Goal: Transaction & Acquisition: Book appointment/travel/reservation

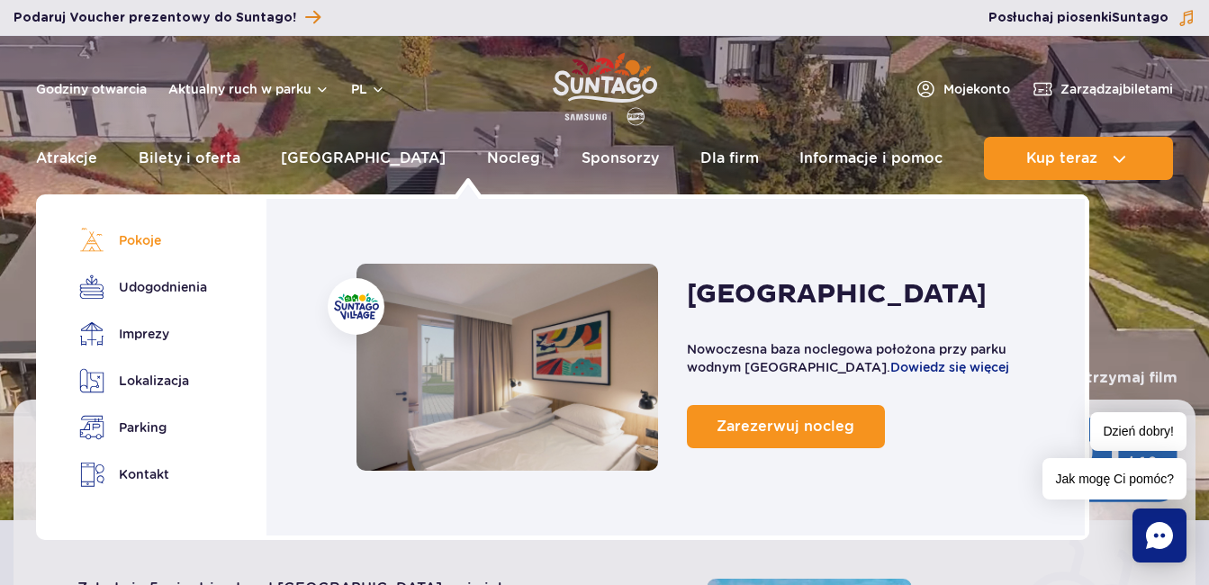
click at [148, 240] on link "Pokoje" at bounding box center [140, 240] width 122 height 25
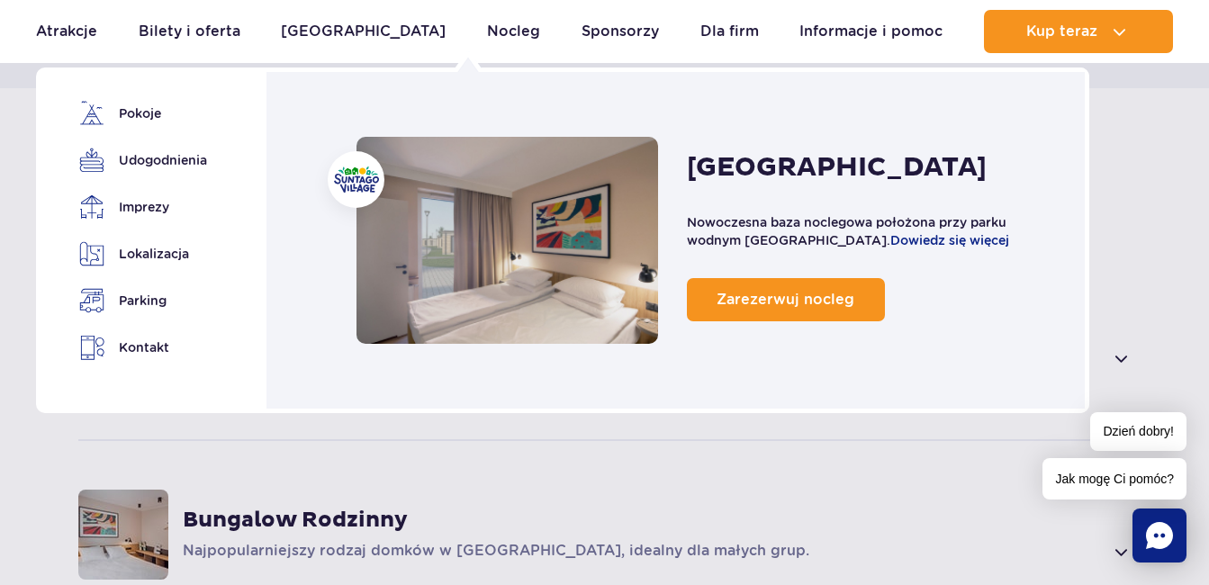
scroll to position [1284, 0]
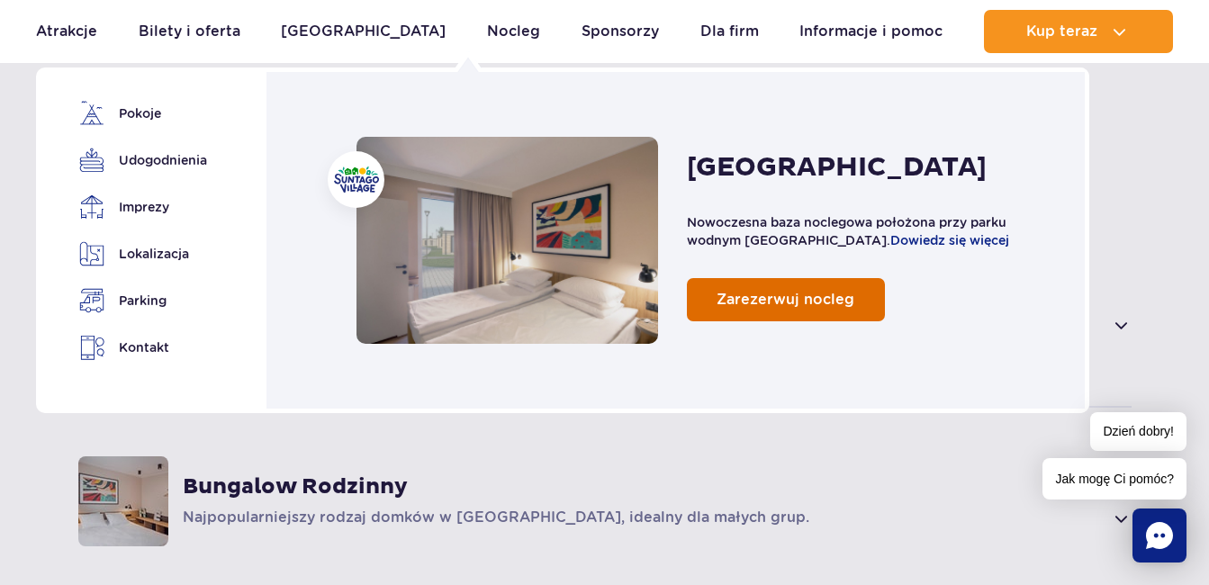
click at [815, 299] on span "Zarezerwuj nocleg" at bounding box center [786, 299] width 138 height 17
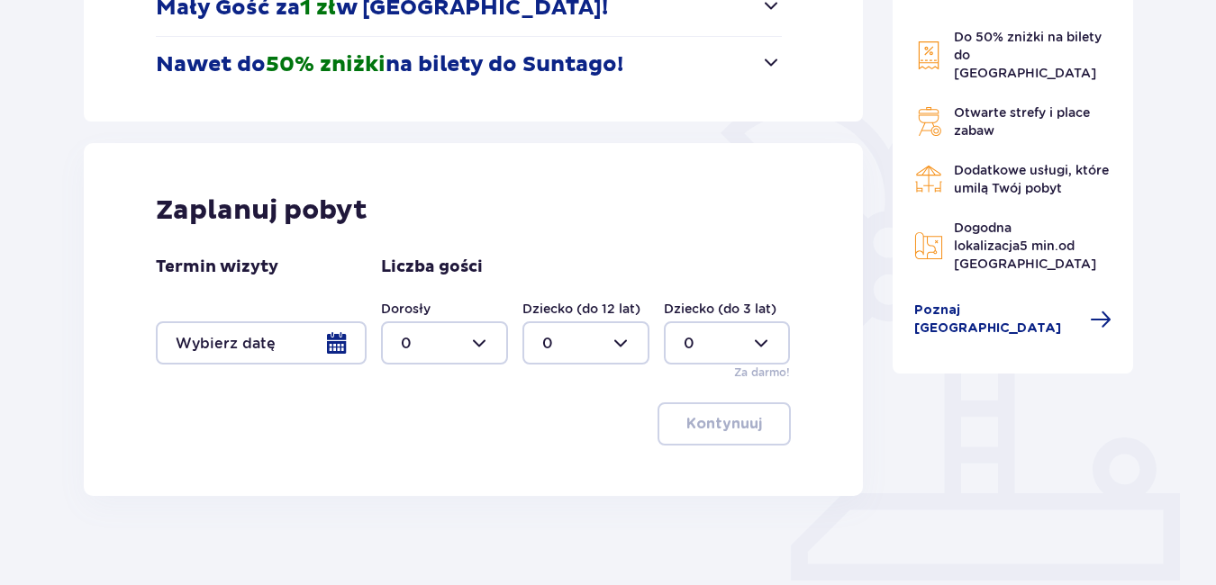
scroll to position [360, 0]
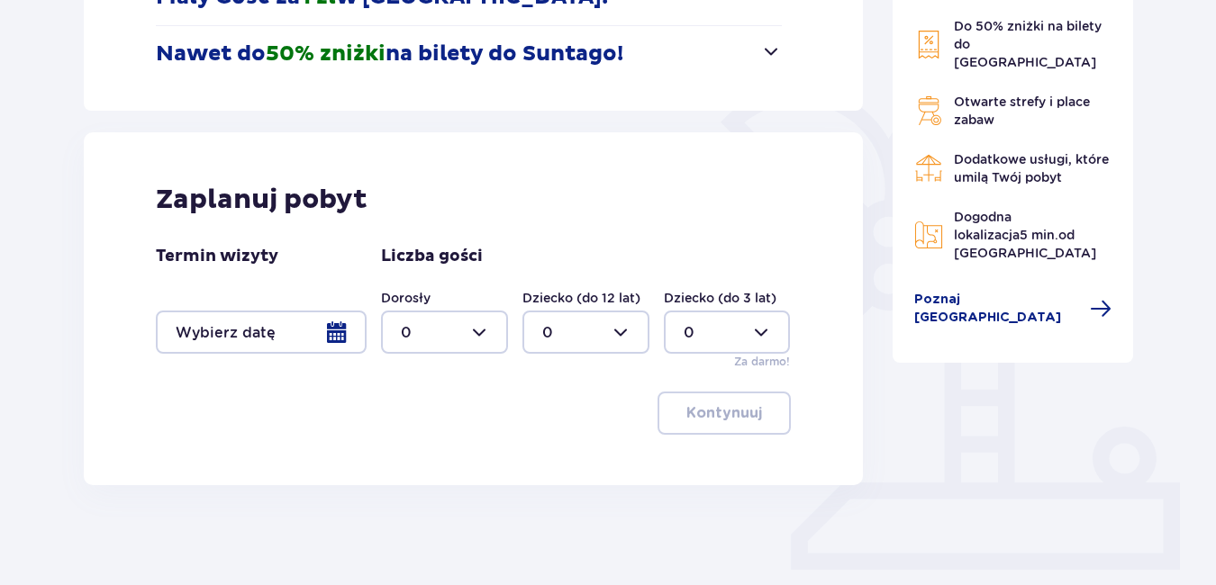
click at [337, 323] on div at bounding box center [261, 332] width 211 height 43
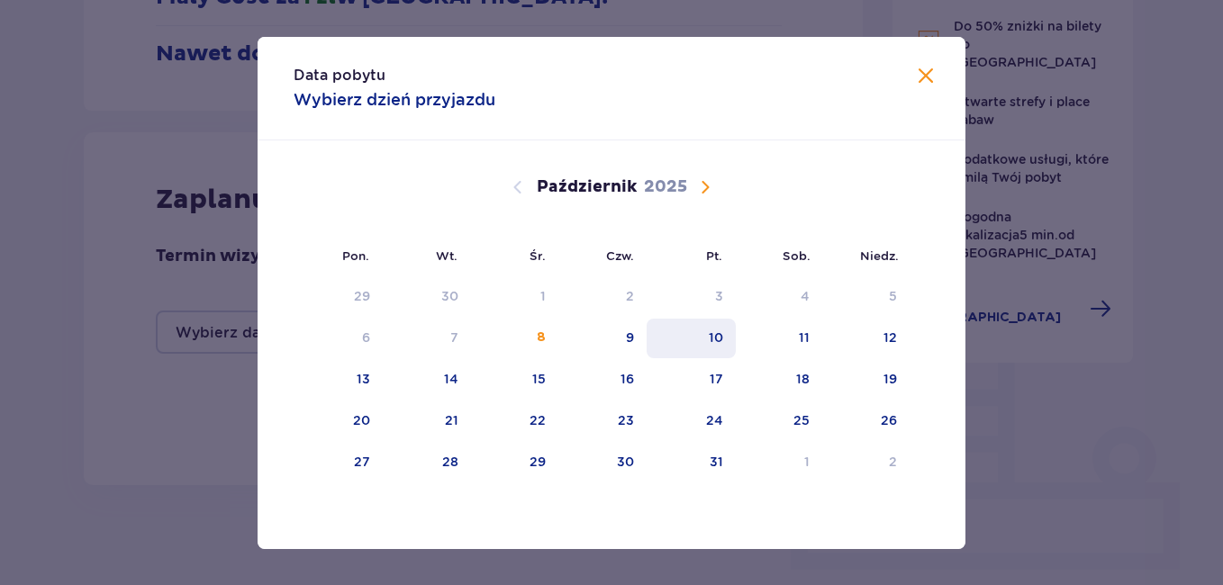
click at [722, 346] on div "10" at bounding box center [716, 338] width 14 height 18
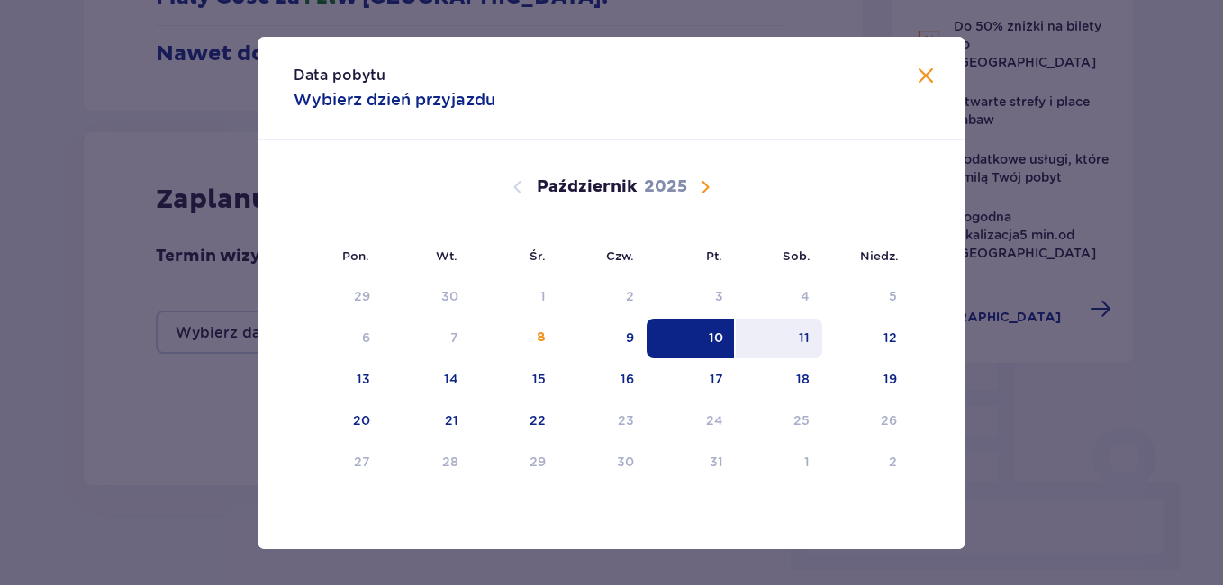
click at [803, 343] on div "11" at bounding box center [804, 338] width 11 height 18
type input "[DATE] - [DATE]"
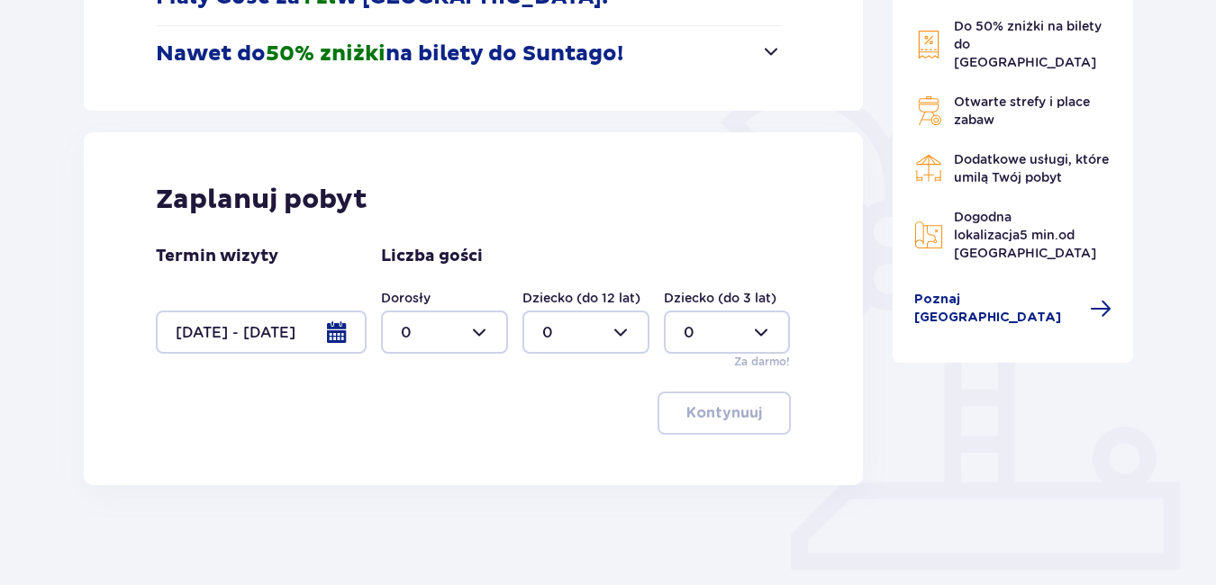
click at [489, 330] on div at bounding box center [444, 332] width 127 height 43
click at [433, 368] on div "4" at bounding box center [444, 366] width 87 height 20
type input "4"
click at [741, 419] on p "Kontynuuj" at bounding box center [724, 413] width 76 height 20
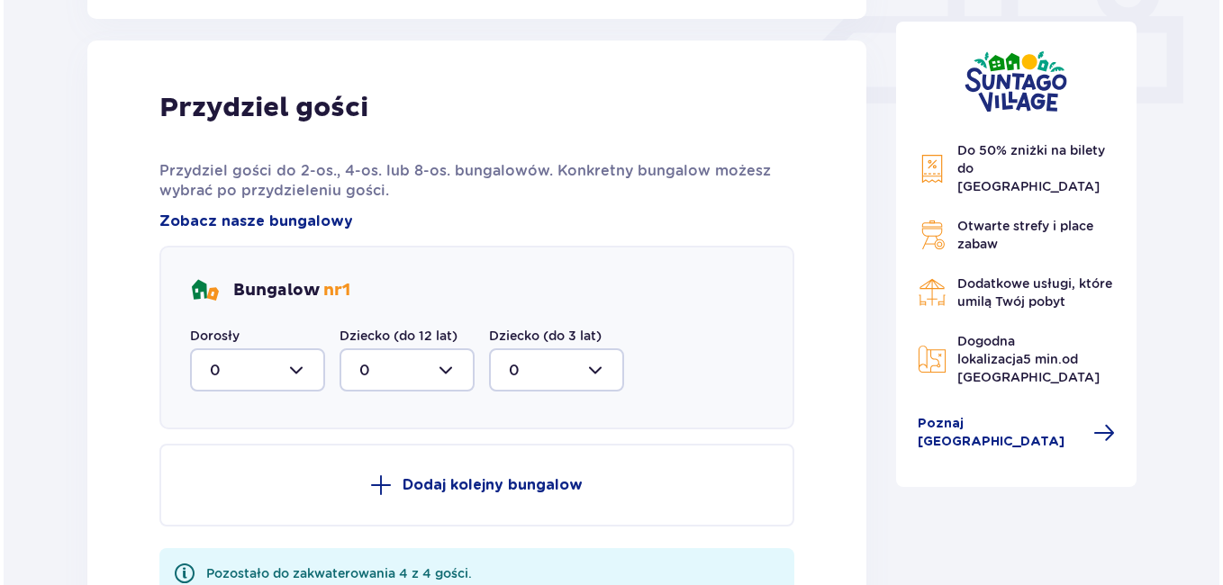
scroll to position [846, 0]
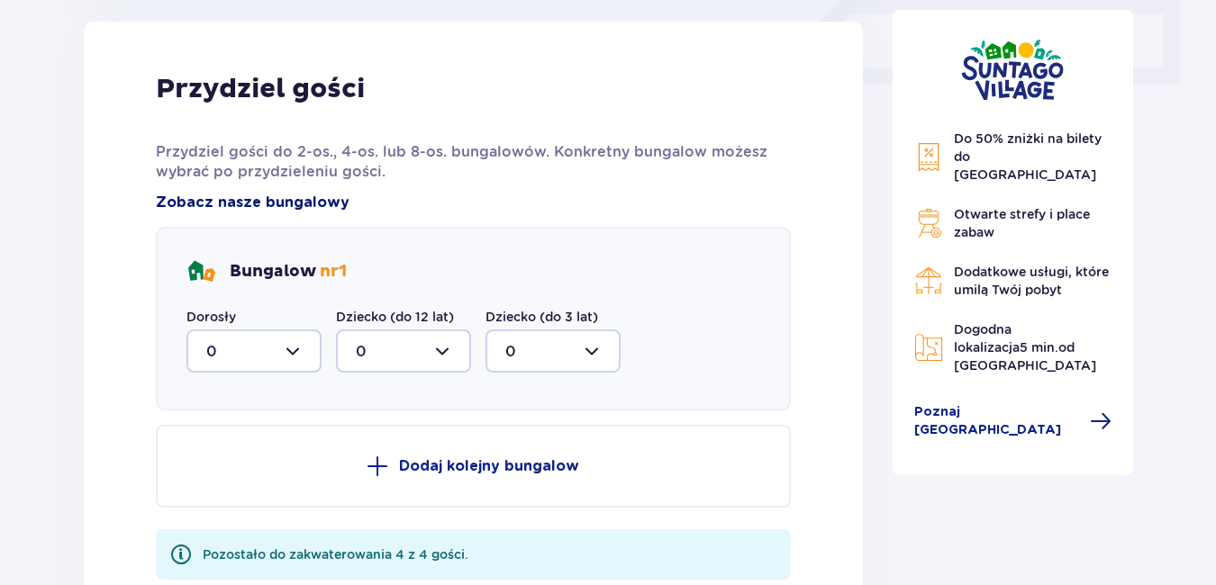
click at [289, 202] on span "Zobacz nasze bungalowy" at bounding box center [253, 203] width 194 height 20
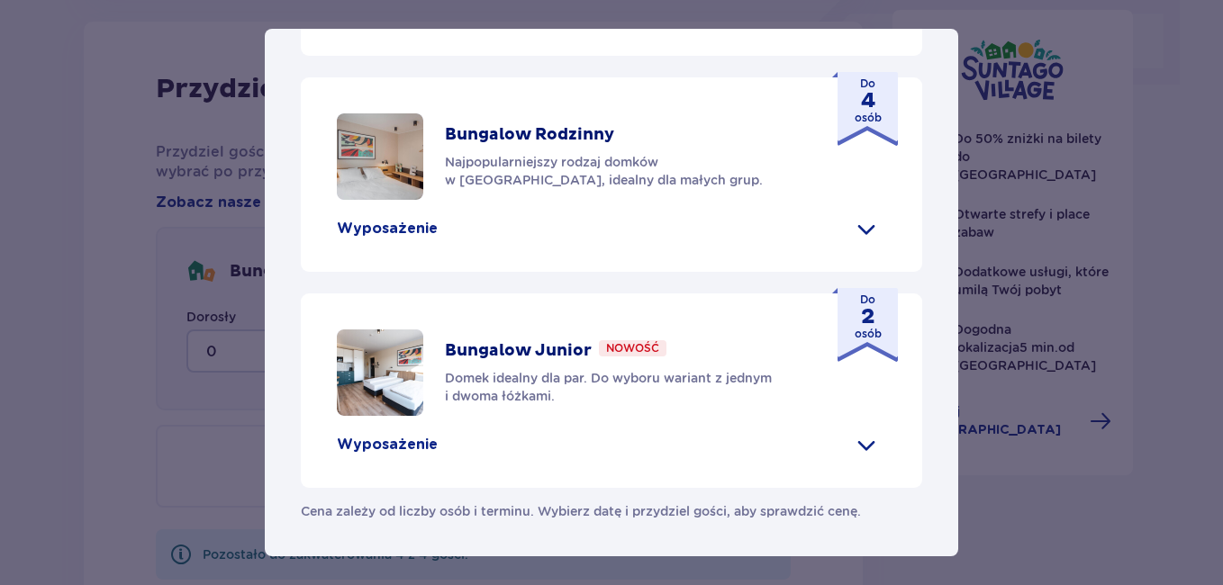
scroll to position [894, 0]
click at [538, 146] on p "Bungalow Rodzinny" at bounding box center [529, 135] width 169 height 22
click at [863, 126] on p "Do 4 osób" at bounding box center [868, 101] width 27 height 50
click at [384, 200] on img at bounding box center [380, 156] width 86 height 86
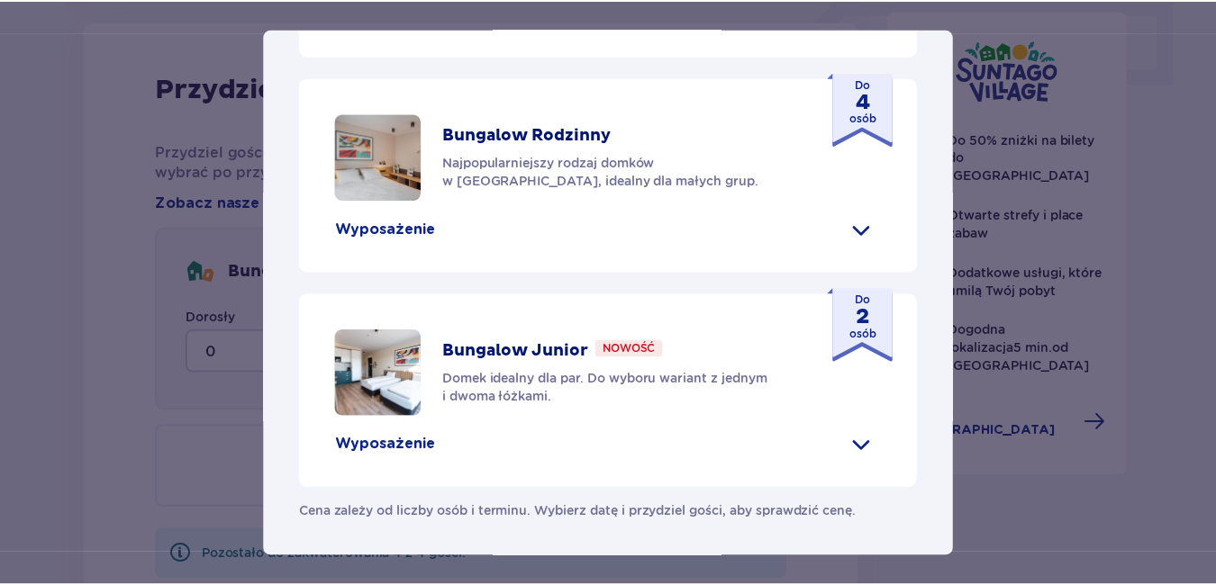
scroll to position [984, 0]
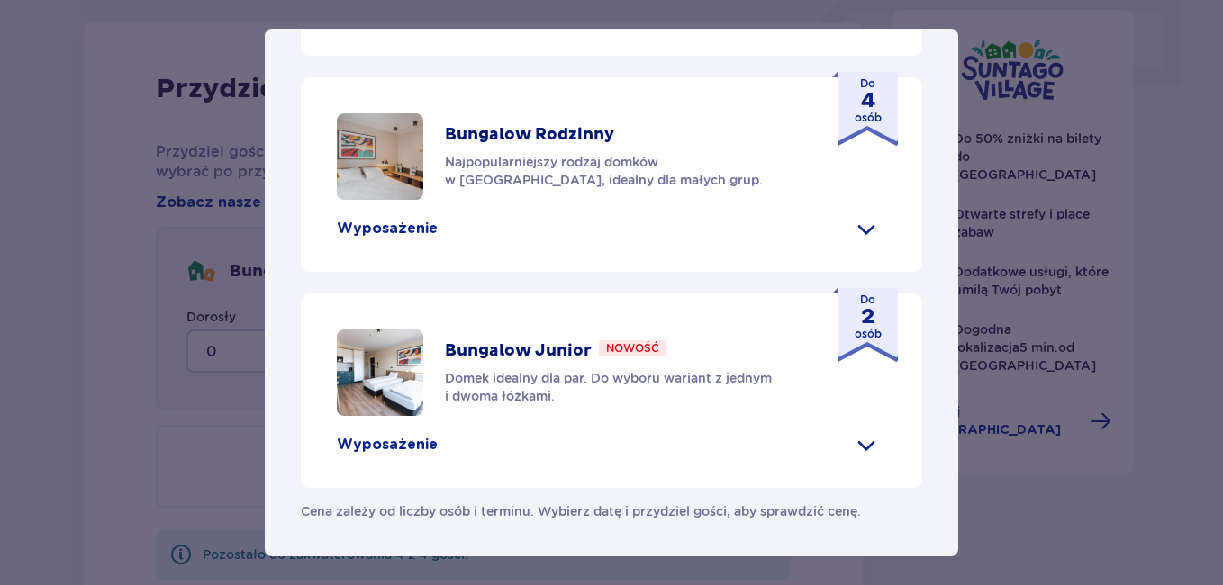
click at [1025, 475] on div "[GEOGRAPHIC_DATA] [GEOGRAPHIC_DATA] to idealne miejsce dla fanów dobrej zabawy …" at bounding box center [611, 292] width 1223 height 585
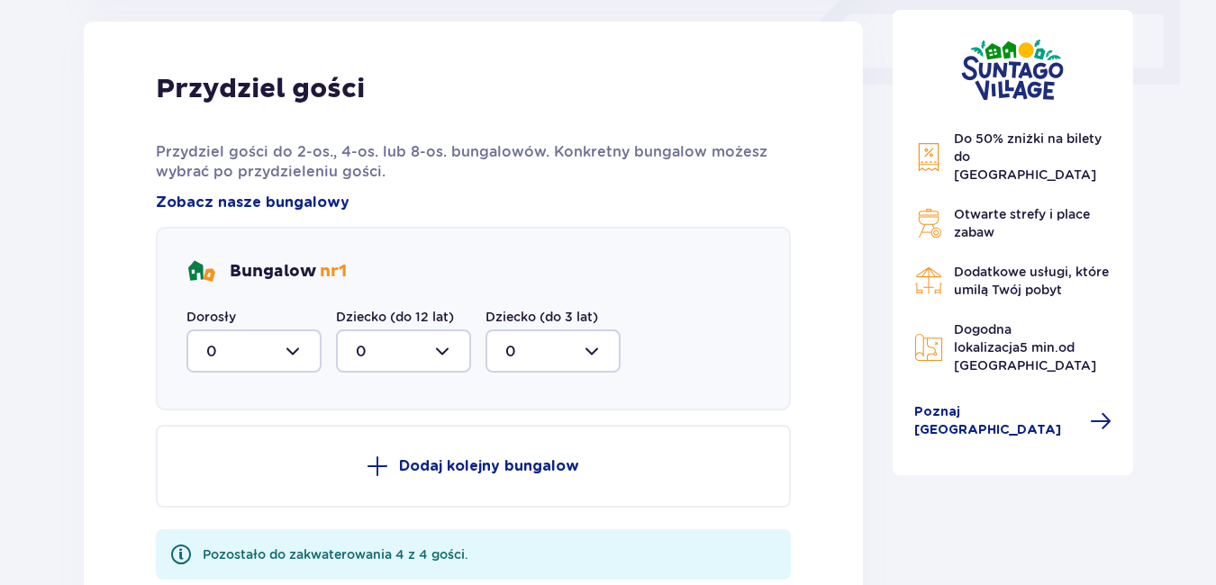
click at [301, 350] on div at bounding box center [253, 351] width 135 height 43
click at [209, 527] on p "4" at bounding box center [211, 527] width 10 height 20
type input "4"
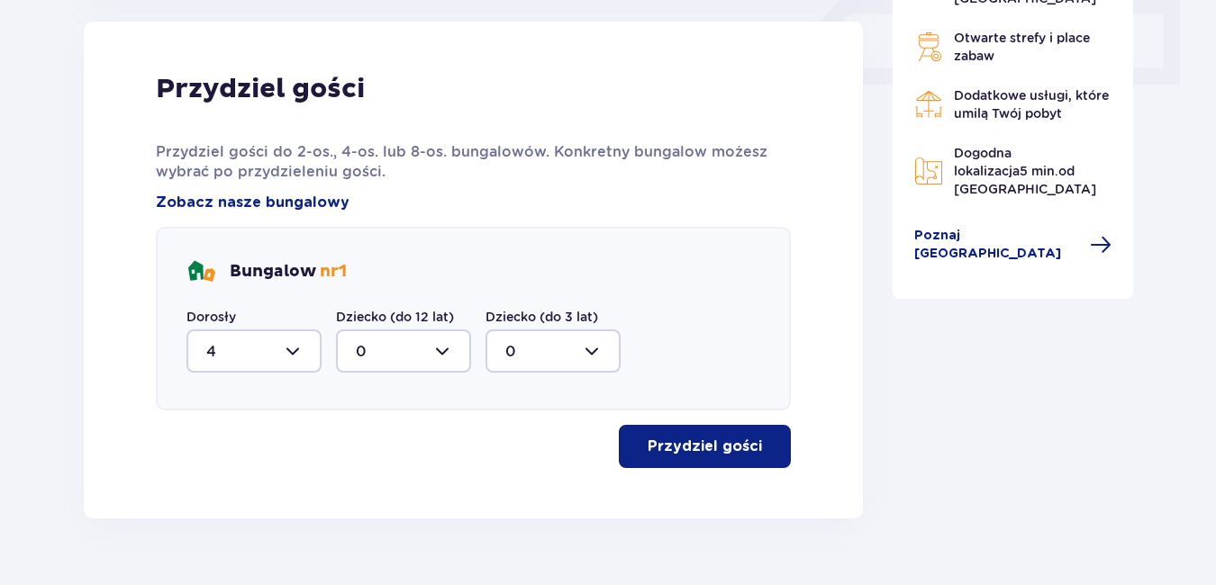
click at [732, 448] on p "Przydziel gości" at bounding box center [704, 447] width 114 height 20
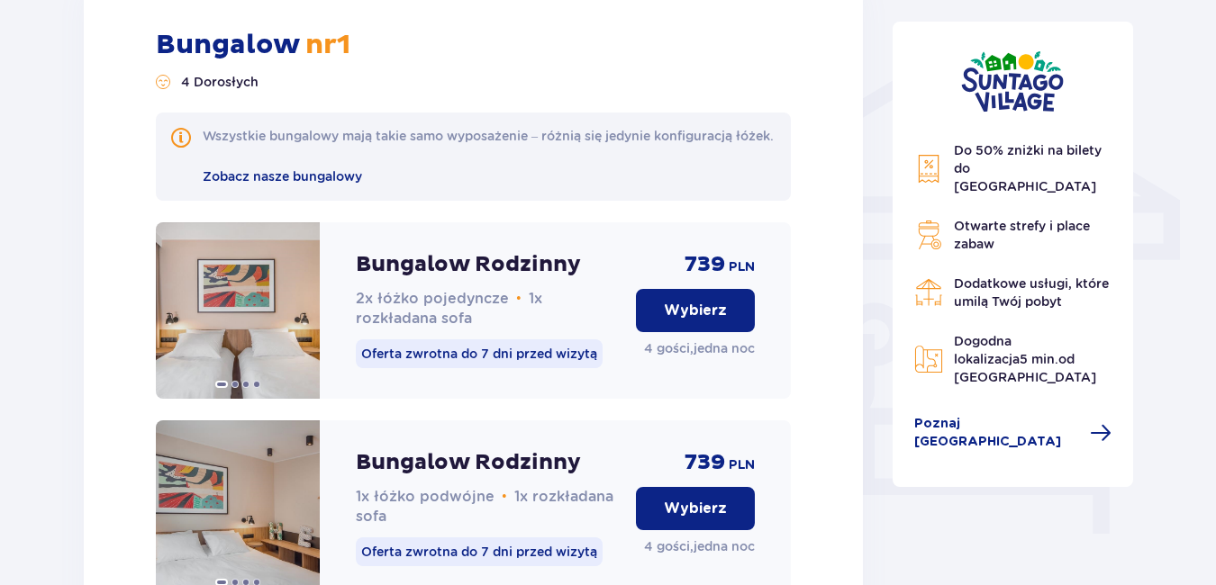
scroll to position [1364, 0]
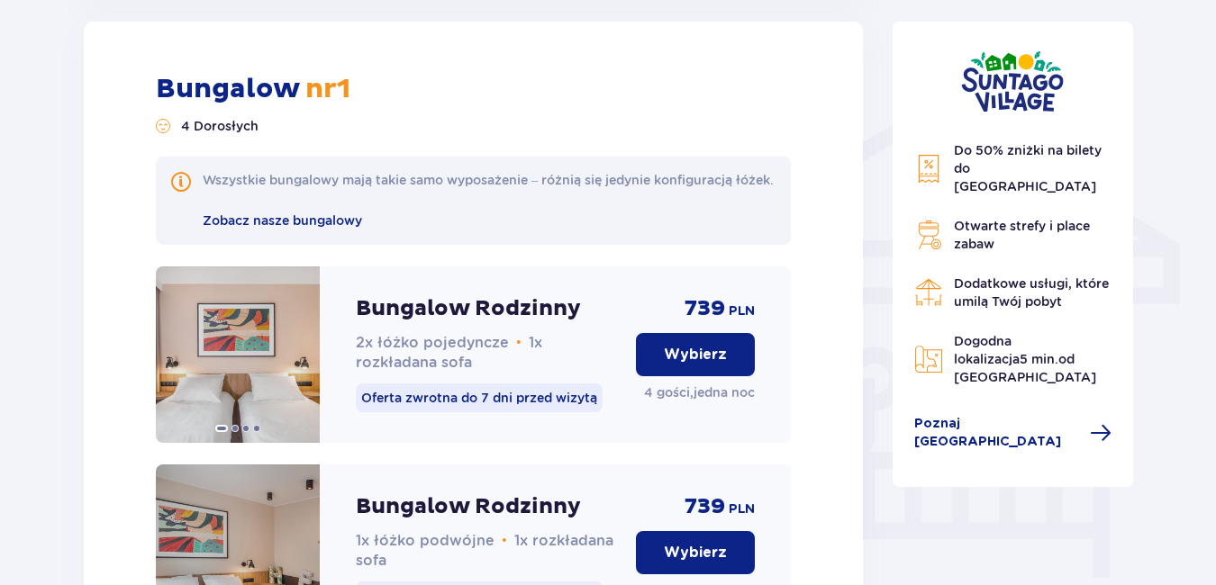
click at [698, 365] on p "Wybierz" at bounding box center [695, 355] width 63 height 20
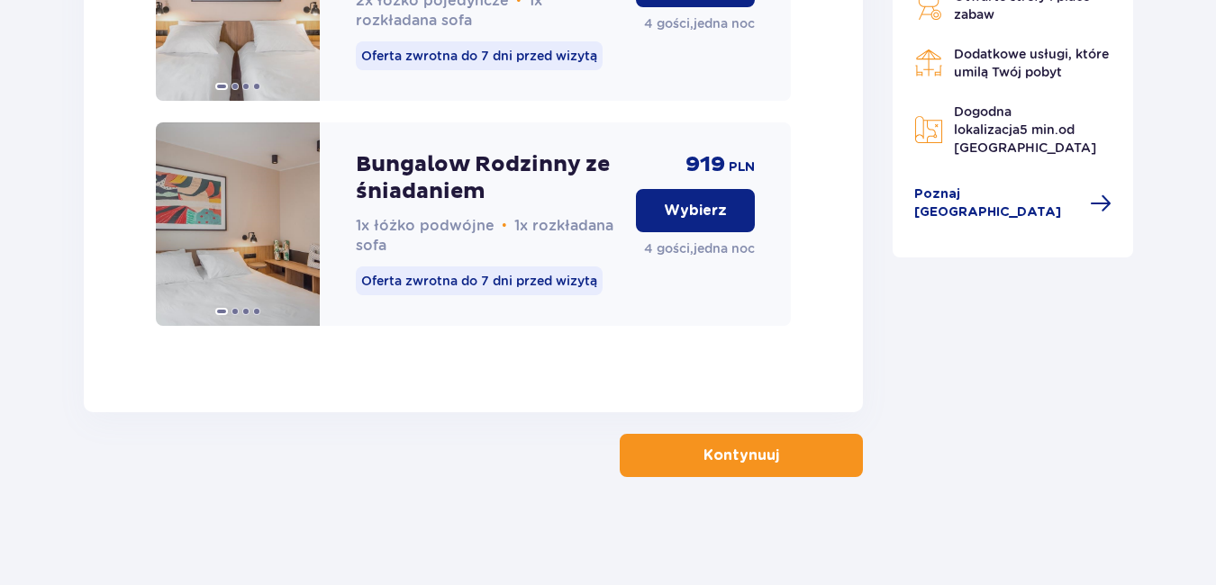
scroll to position [2148, 0]
click at [748, 456] on p "Kontynuuj" at bounding box center [741, 456] width 76 height 20
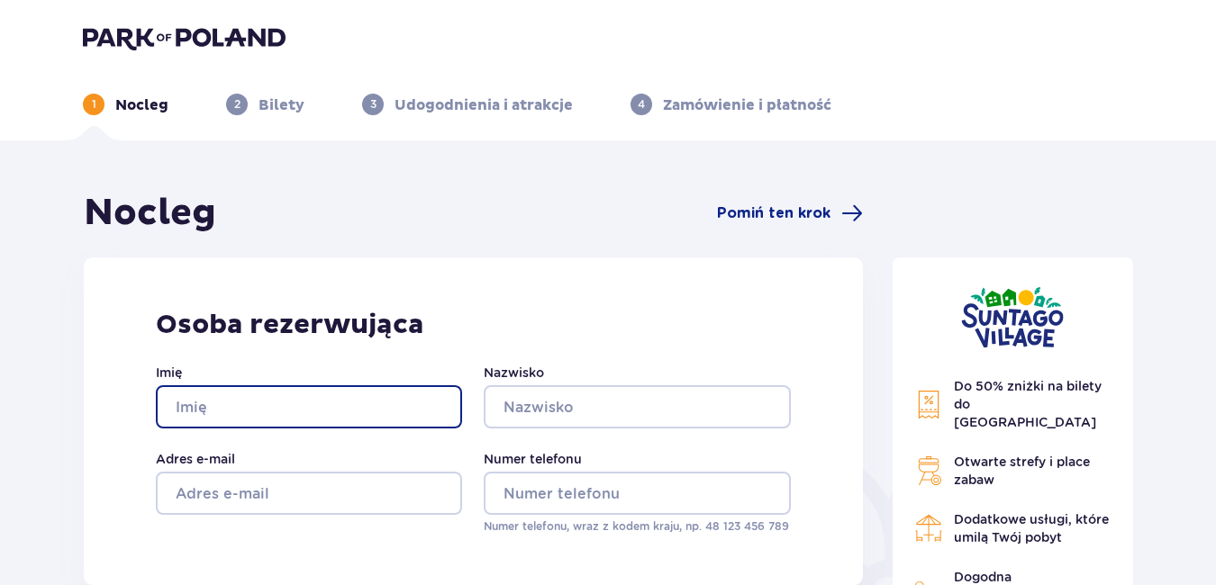
click at [254, 406] on input "Imię" at bounding box center [309, 406] width 306 height 43
type input "[PERSON_NAME]"
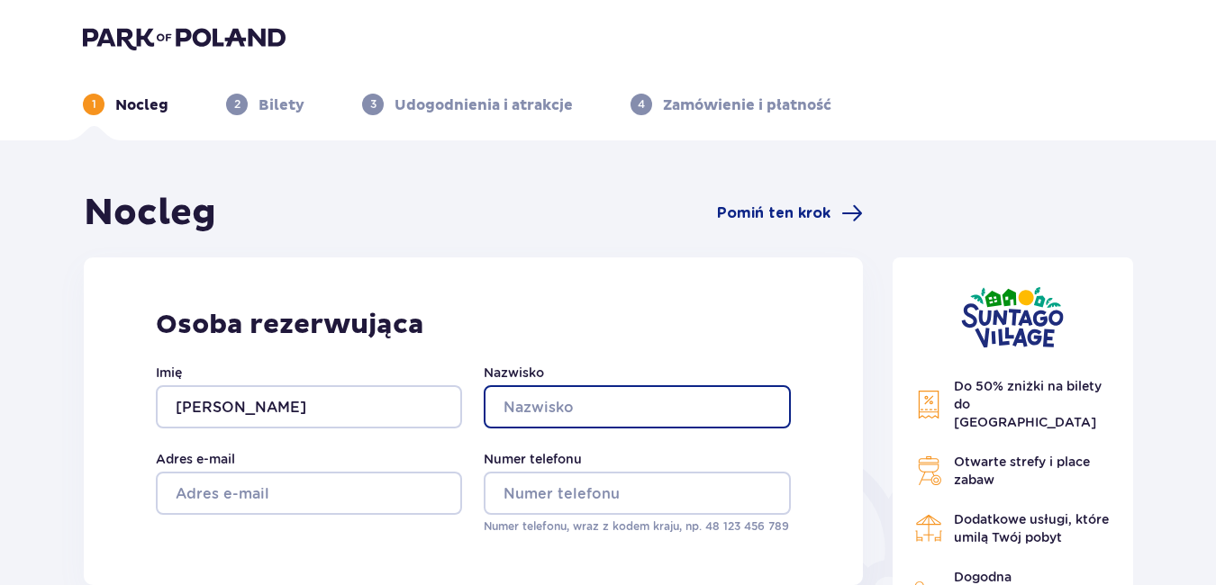
click at [560, 409] on input "Nazwisko" at bounding box center [637, 406] width 306 height 43
type input "Wilk"
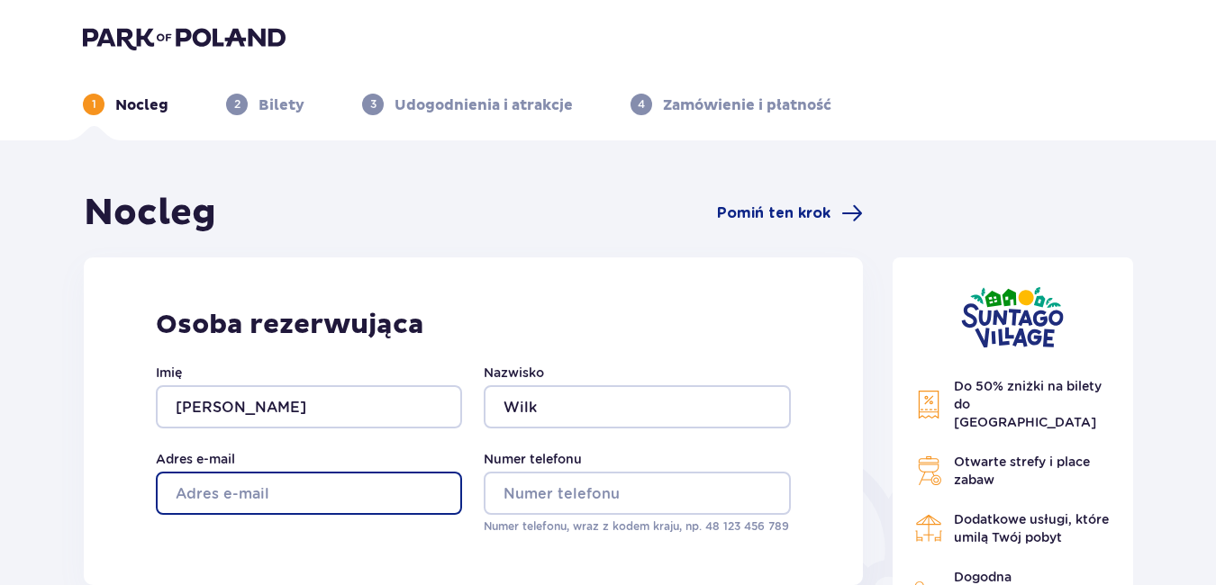
type input "[EMAIL_ADDRESS][DOMAIN_NAME]"
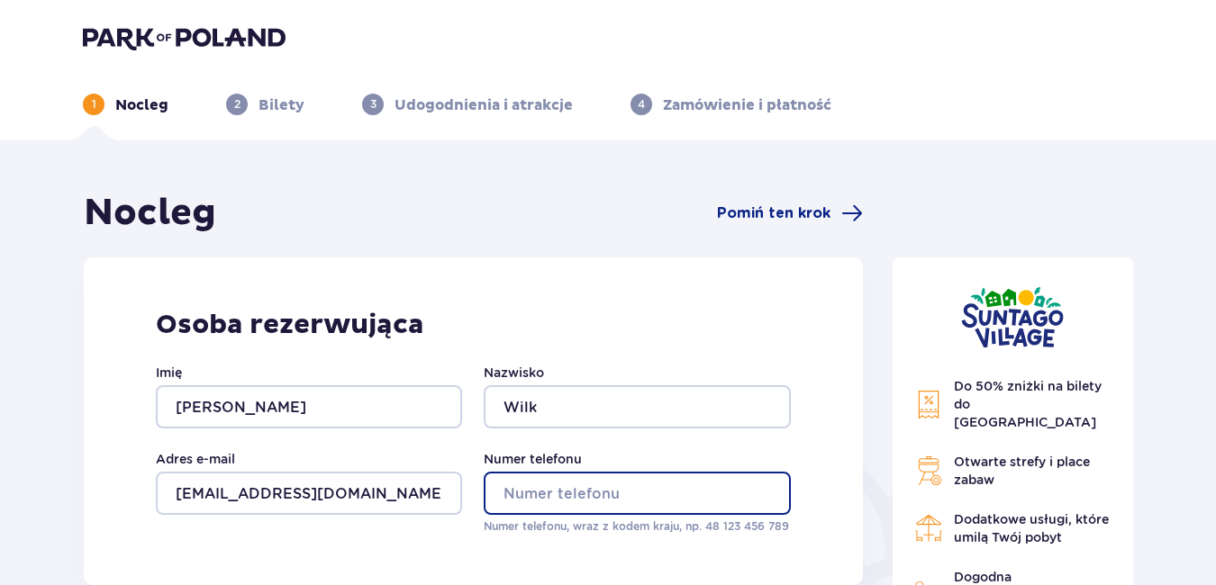
type input "506942022"
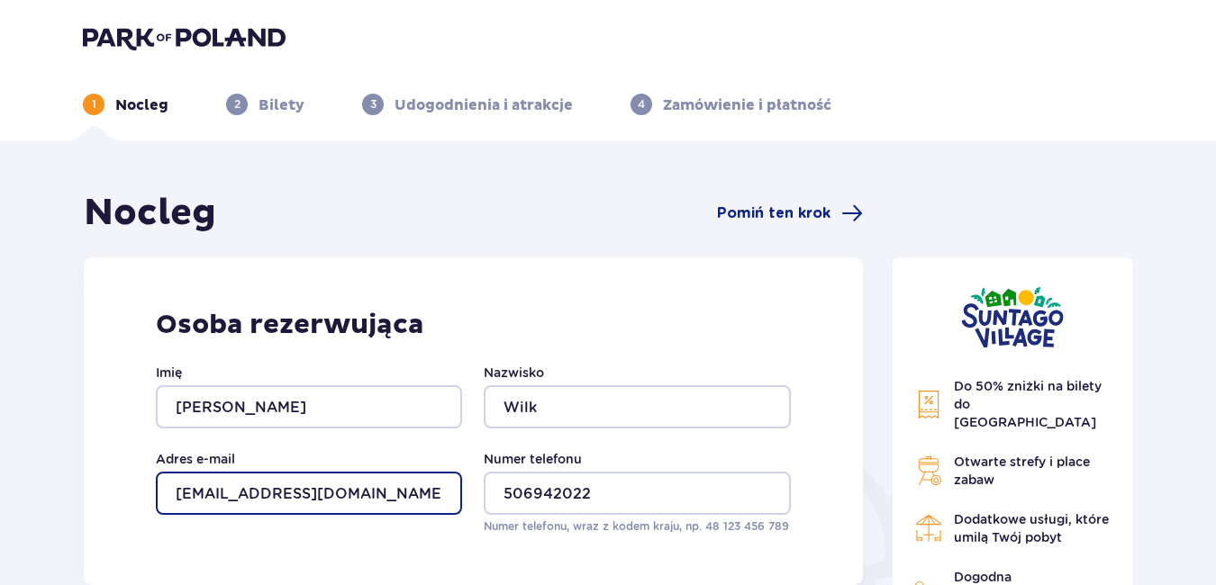
click at [300, 493] on input "[EMAIL_ADDRESS][DOMAIN_NAME]" at bounding box center [309, 493] width 306 height 43
type input "w"
click at [305, 493] on input "[PERSON_NAME].wilk" at bounding box center [309, 493] width 306 height 43
type input "[PERSON_NAME].wilk"
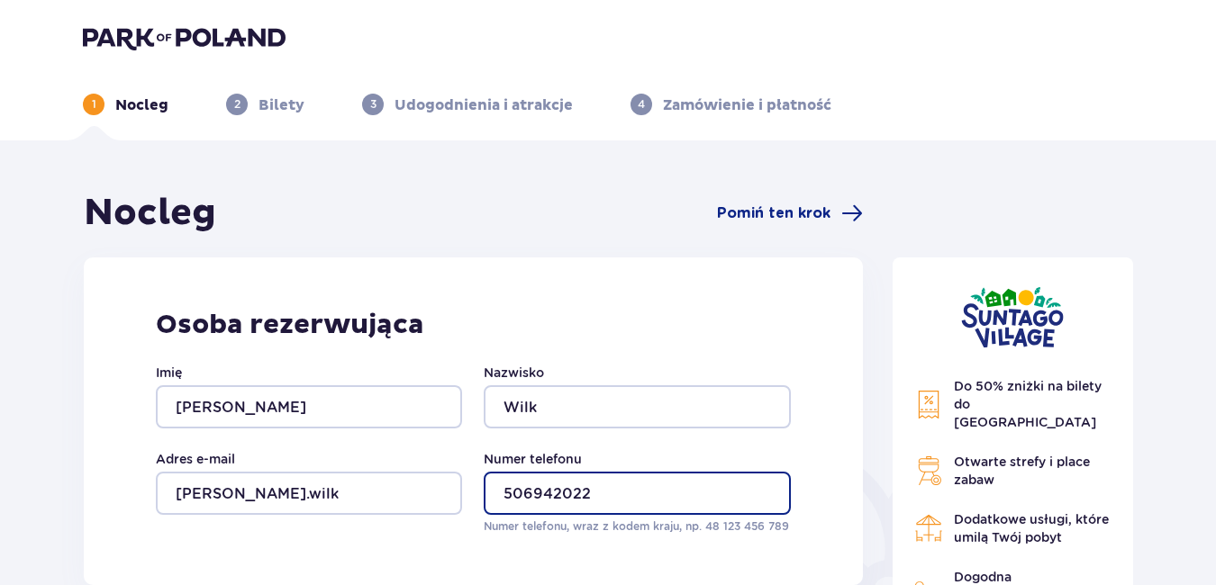
click at [635, 493] on input "506942022" at bounding box center [637, 493] width 306 height 43
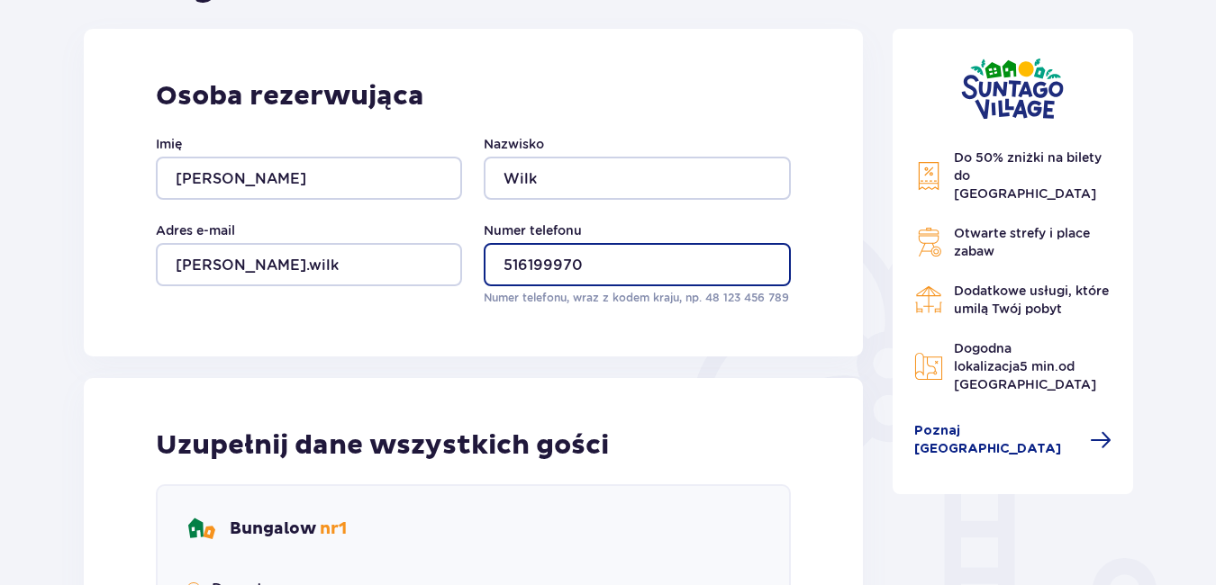
scroll to position [270, 0]
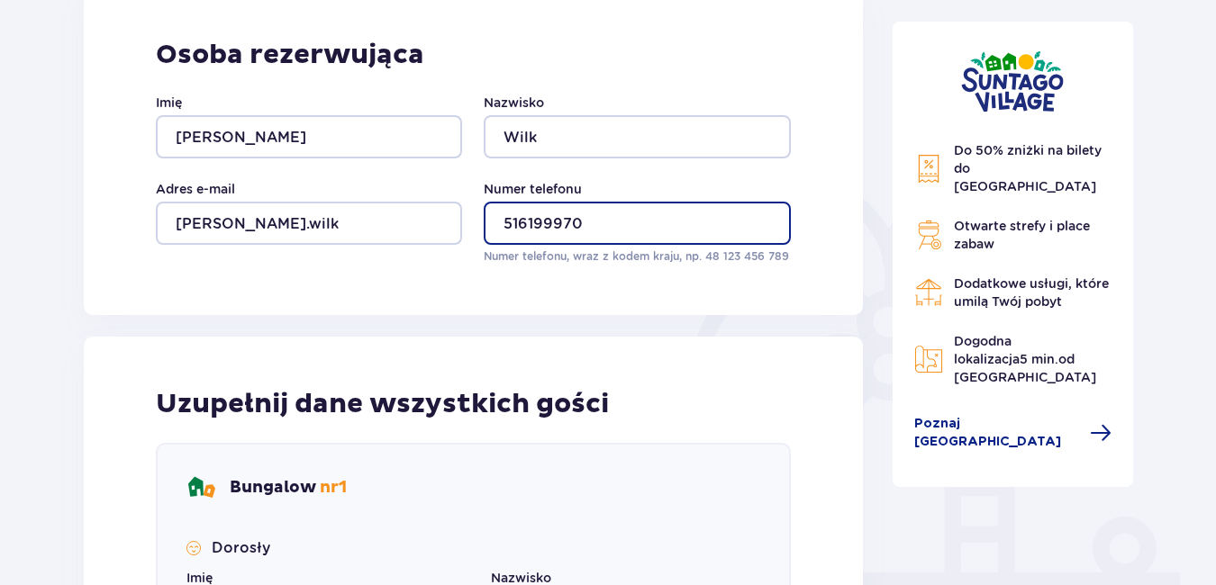
click at [500, 217] on input "516199970" at bounding box center [637, 223] width 306 height 43
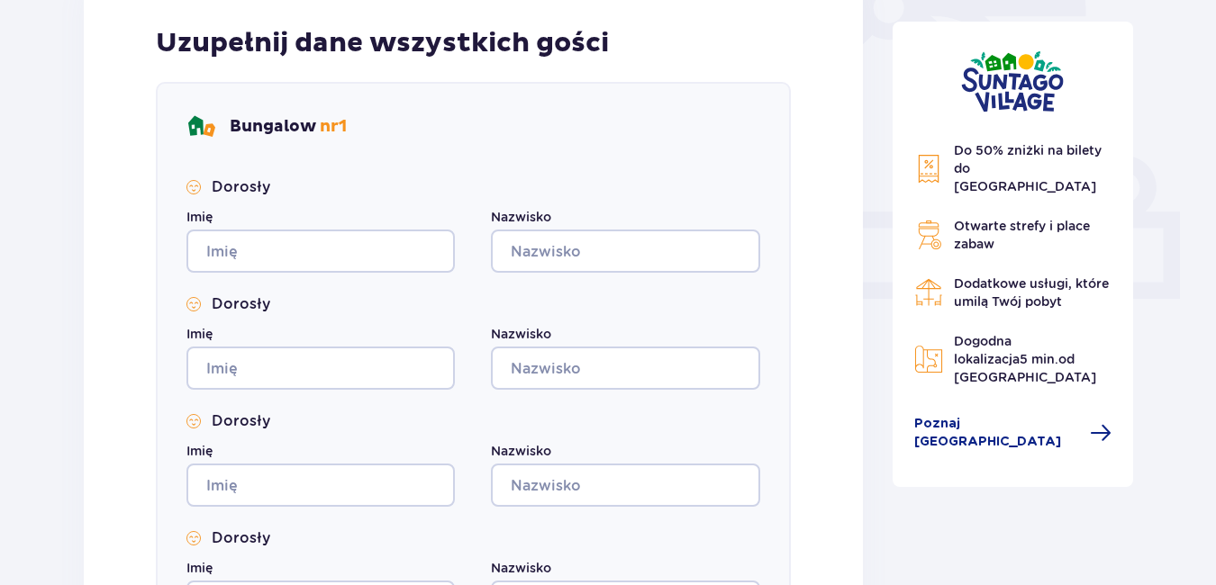
scroll to position [630, 0]
type input "[PHONE_NUMBER]"
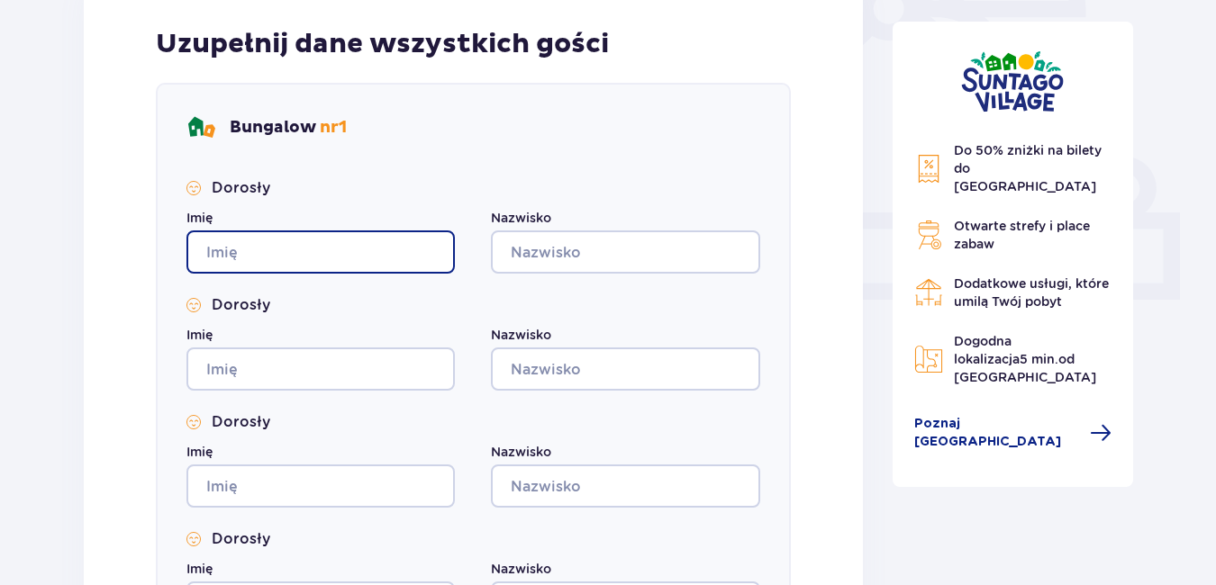
click at [289, 254] on input "Imię" at bounding box center [320, 252] width 268 height 43
type input "[PERSON_NAME]"
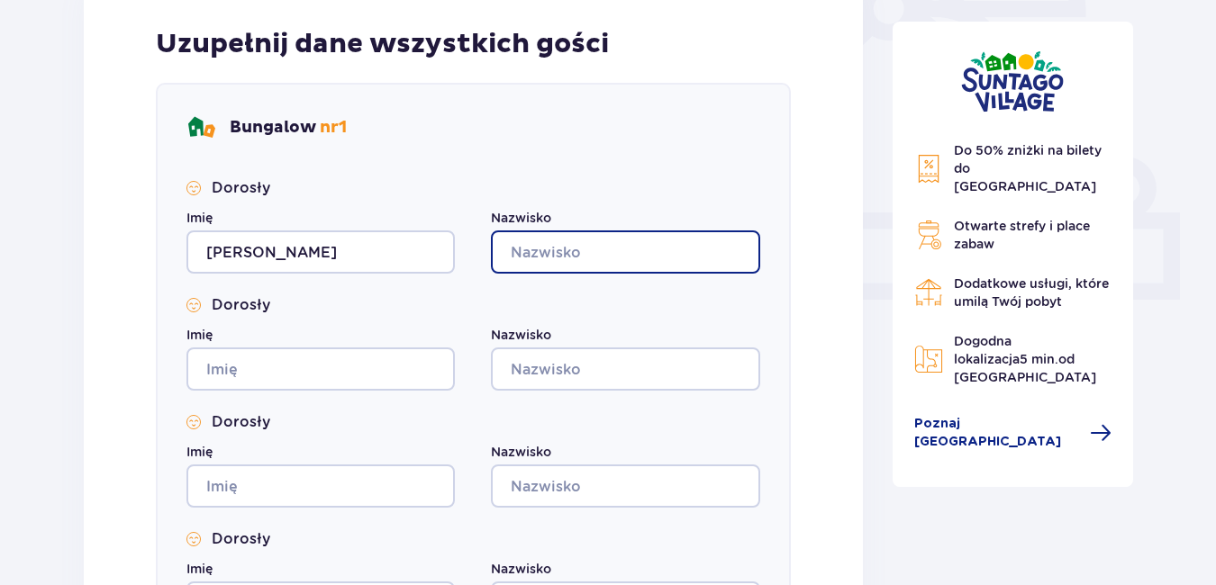
click at [617, 261] on input "Nazwisko" at bounding box center [625, 252] width 268 height 43
type input "Wilk"
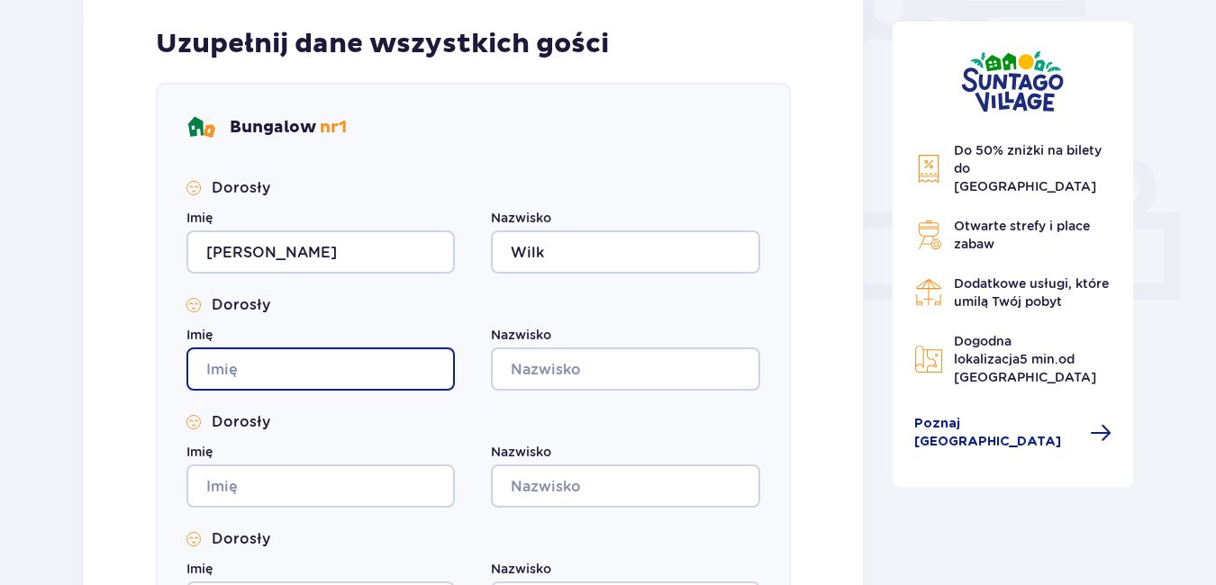
click at [217, 375] on input "Imię" at bounding box center [320, 369] width 268 height 43
type input "[PERSON_NAME]"
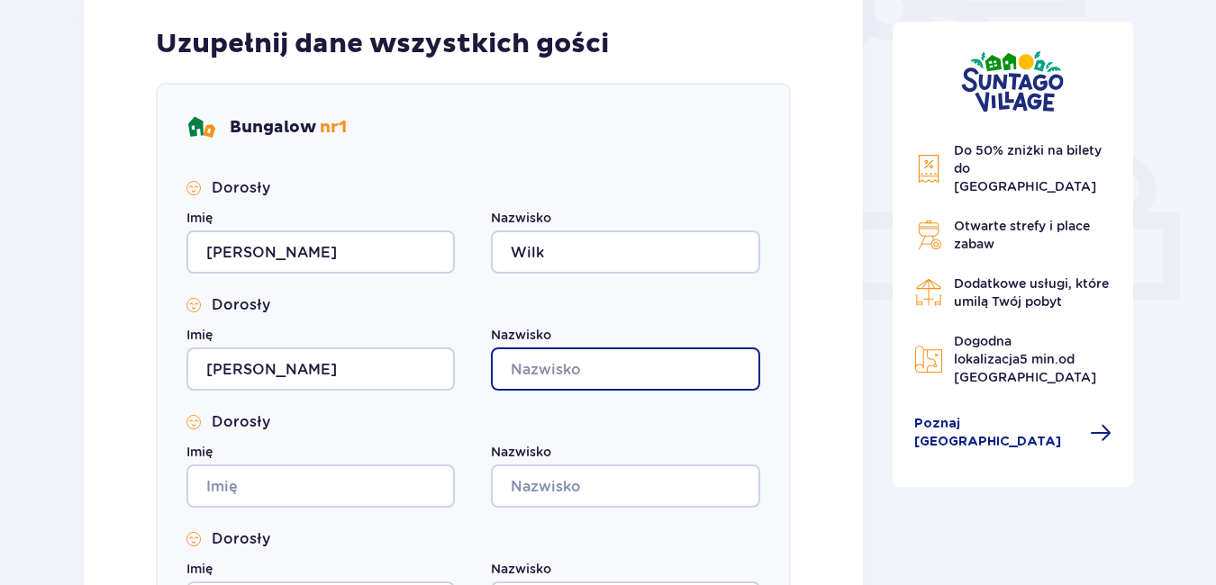
click at [518, 363] on input "Nazwisko" at bounding box center [625, 369] width 268 height 43
type input "[PERSON_NAME]"
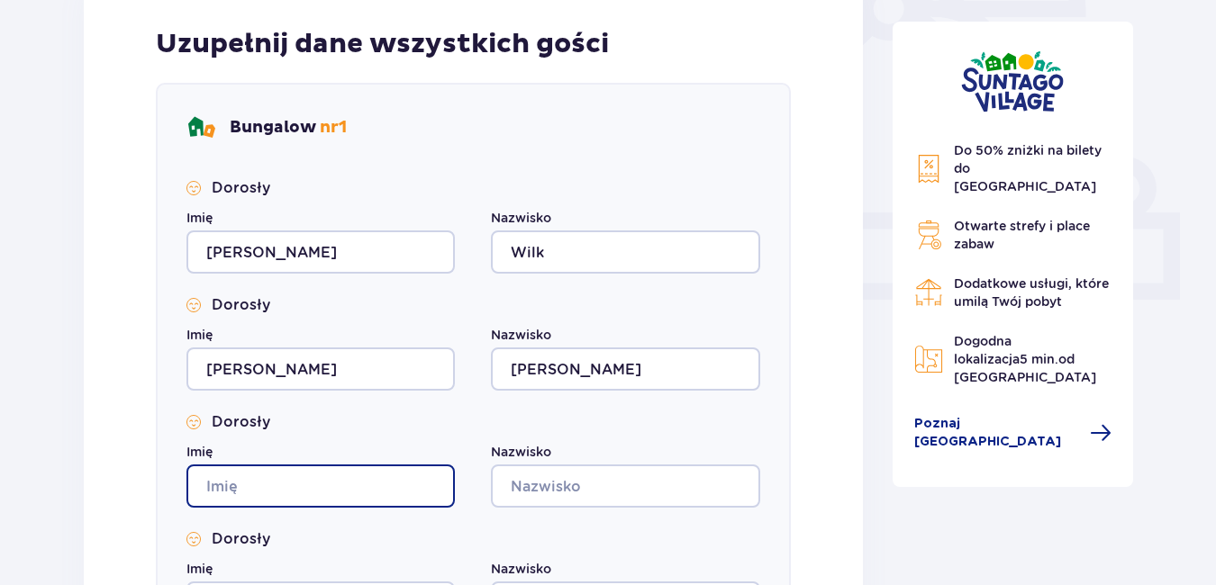
click at [250, 488] on input "Imię" at bounding box center [320, 486] width 268 height 43
type input "[PERSON_NAME]"
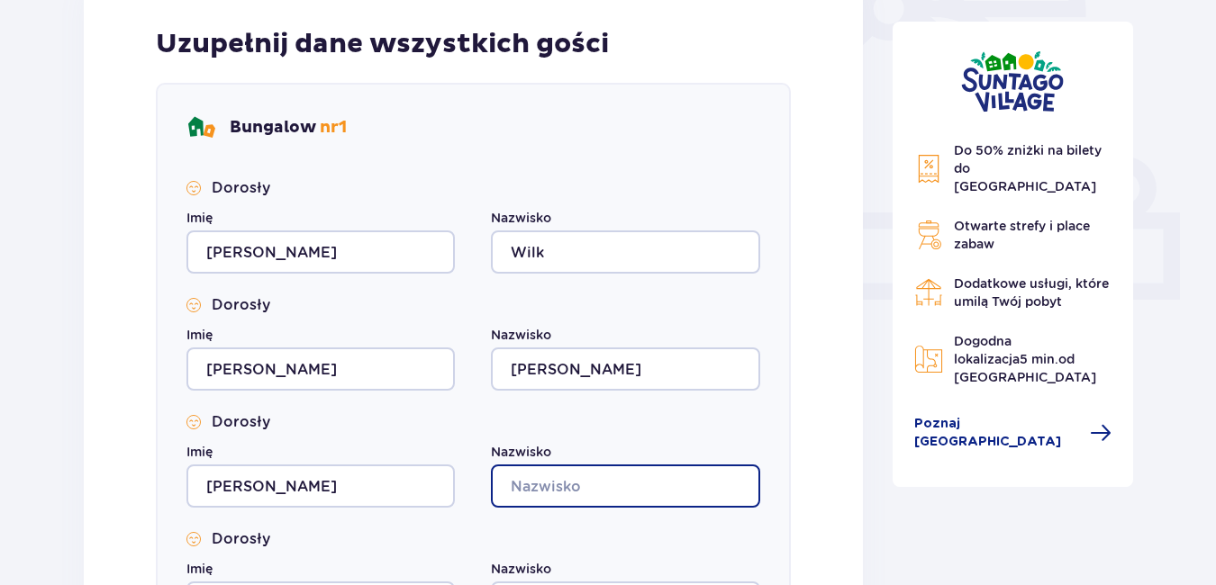
click at [555, 483] on input "Nazwisko" at bounding box center [625, 486] width 268 height 43
click at [536, 480] on input "[PERSON_NAME]" at bounding box center [625, 486] width 268 height 43
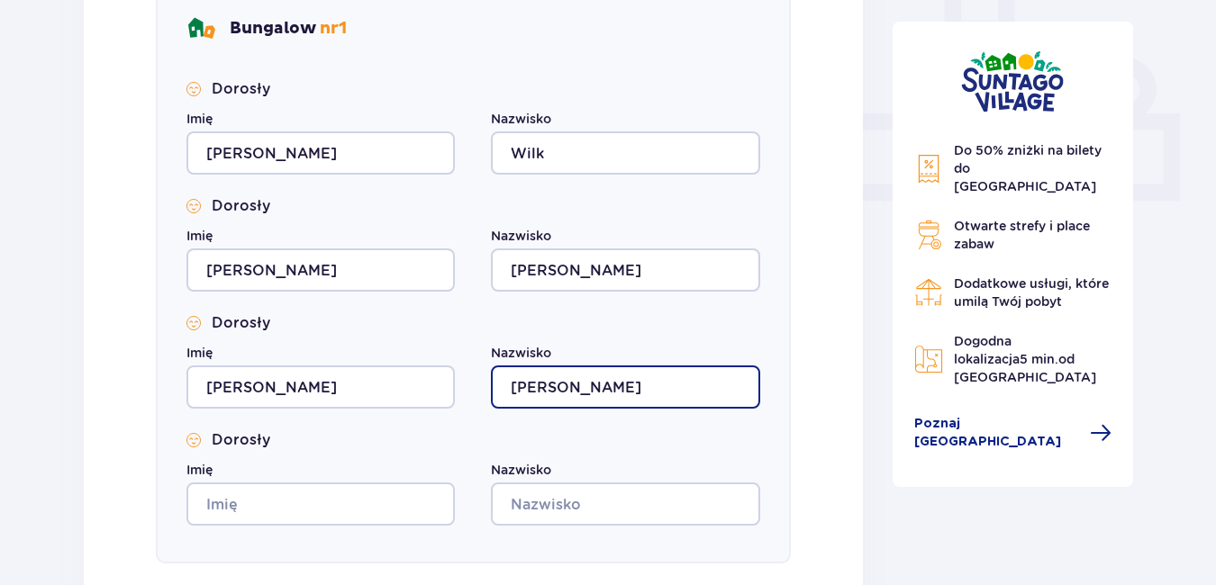
scroll to position [810, 0]
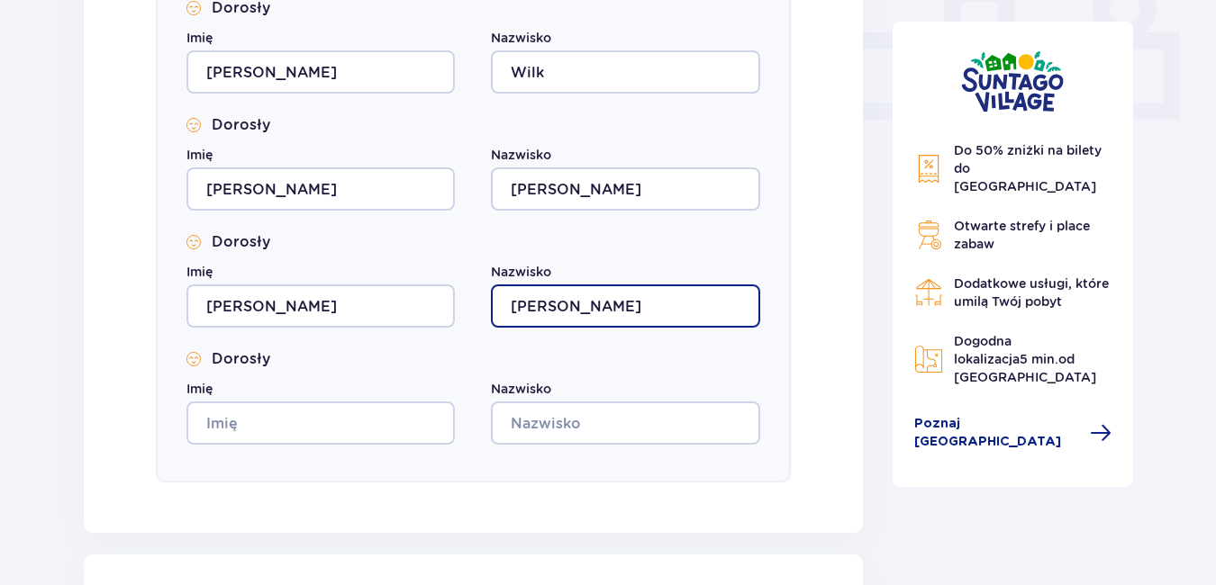
type input "[PERSON_NAME]"
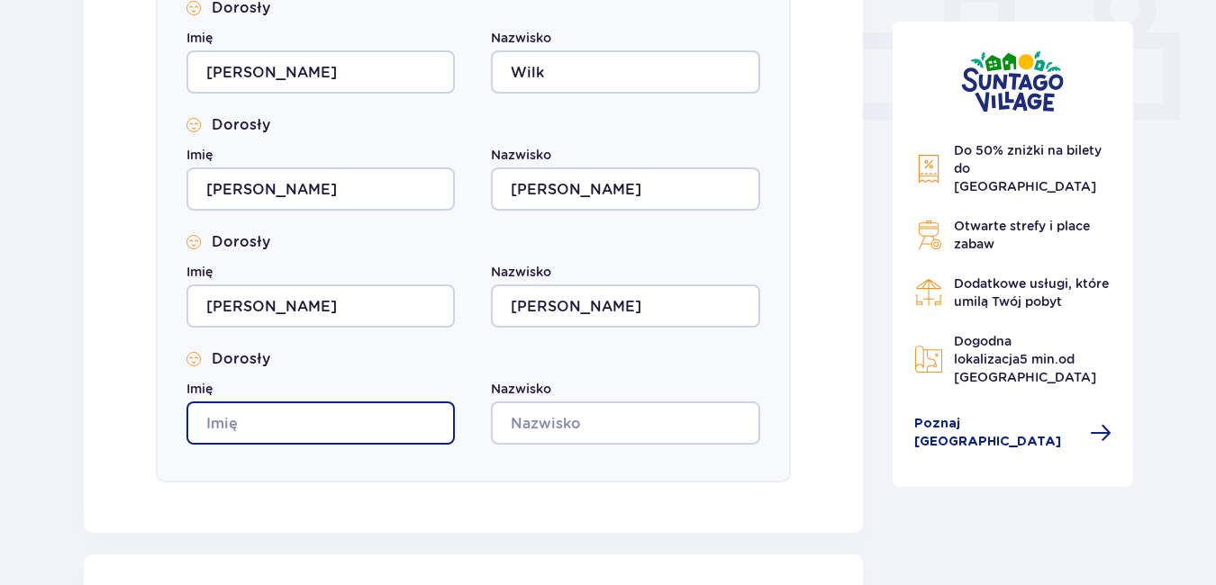
click at [278, 422] on input "Imię" at bounding box center [320, 423] width 268 height 43
type input "[PERSON_NAME]"
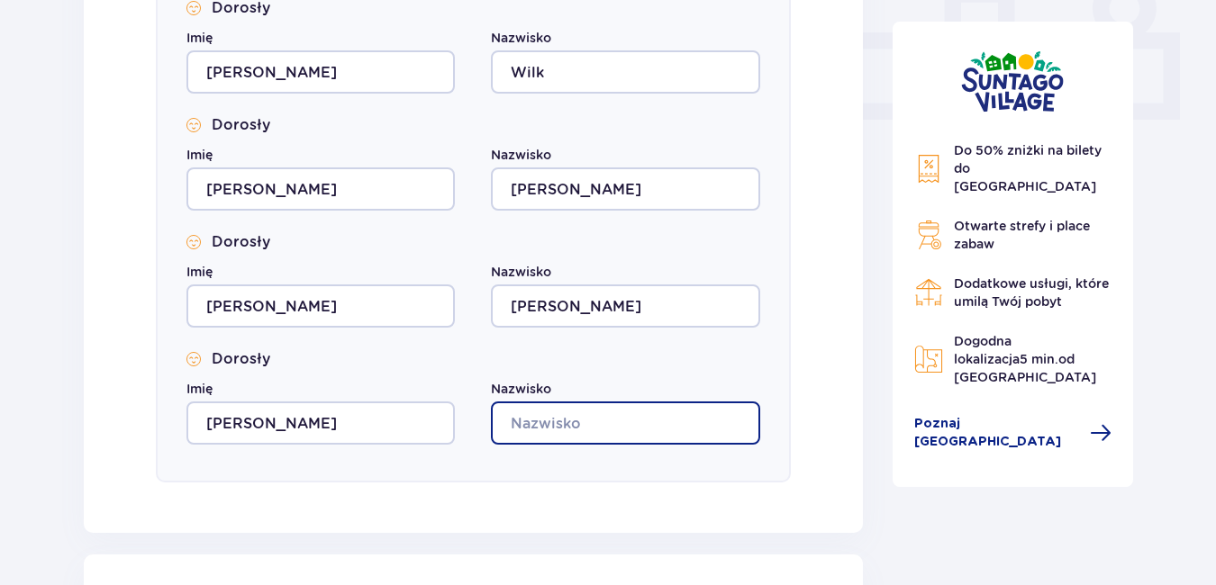
click at [593, 430] on input "Nazwisko" at bounding box center [625, 423] width 268 height 43
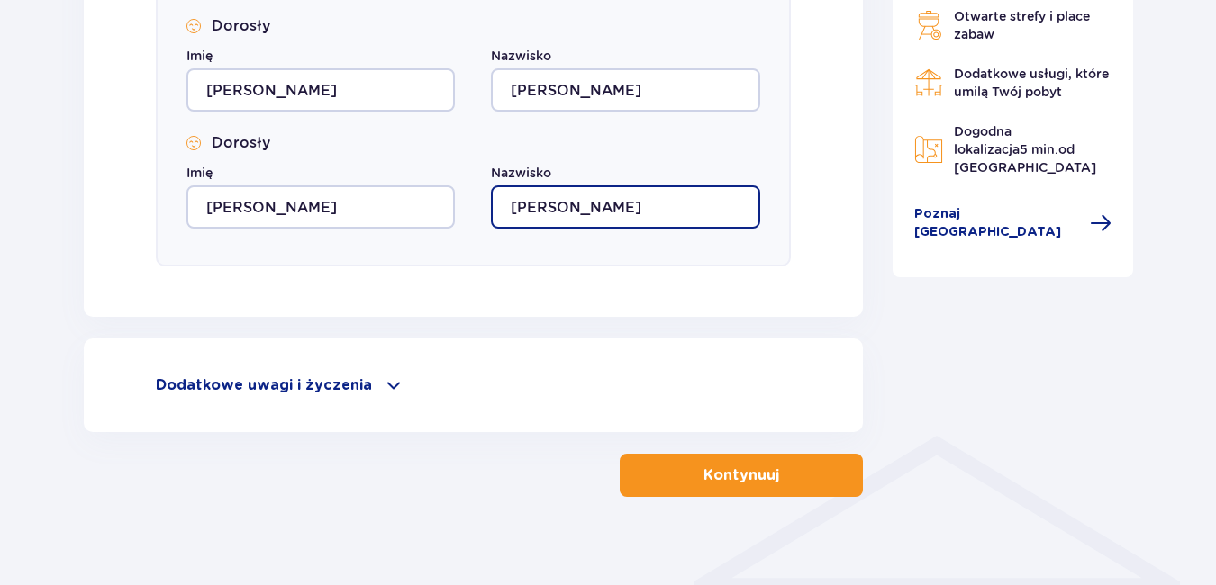
scroll to position [1046, 0]
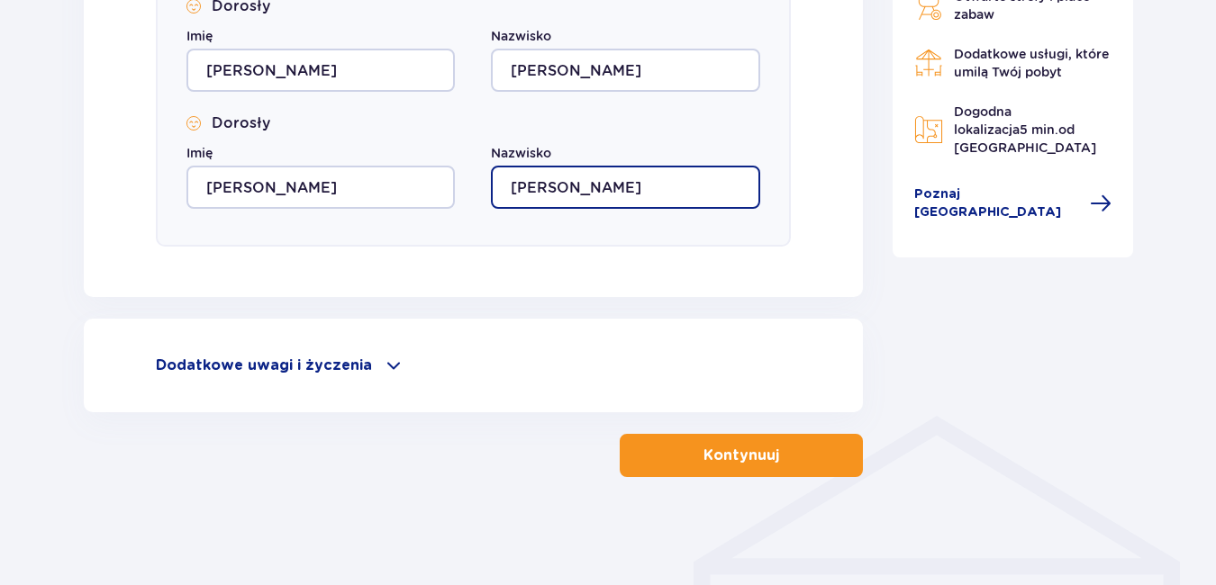
type input "[PERSON_NAME]"
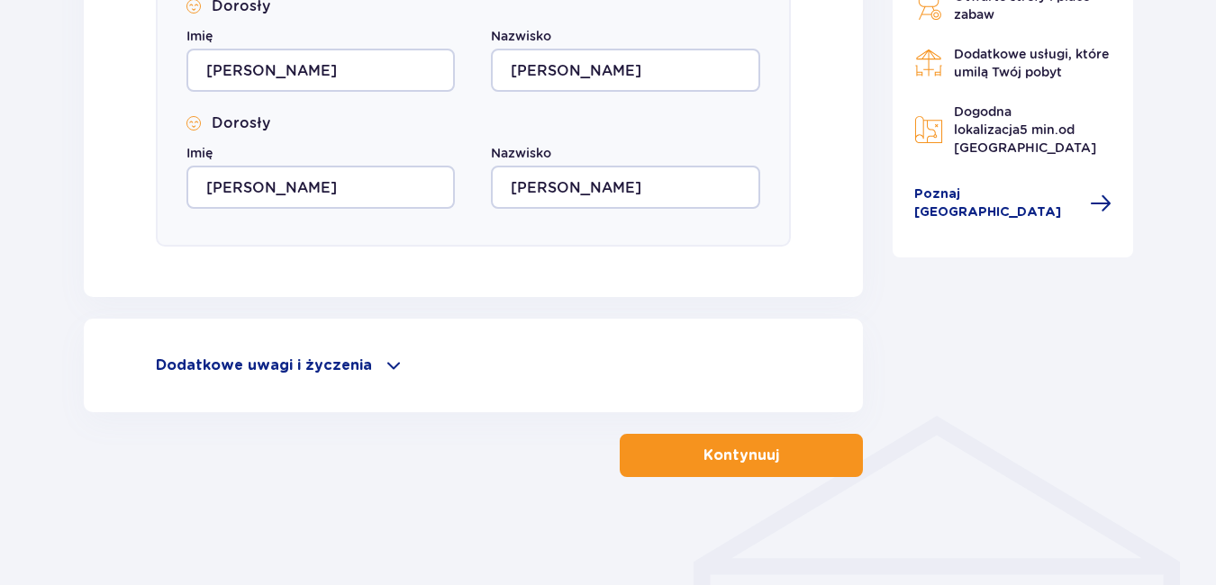
click at [391, 364] on span at bounding box center [394, 366] width 22 height 22
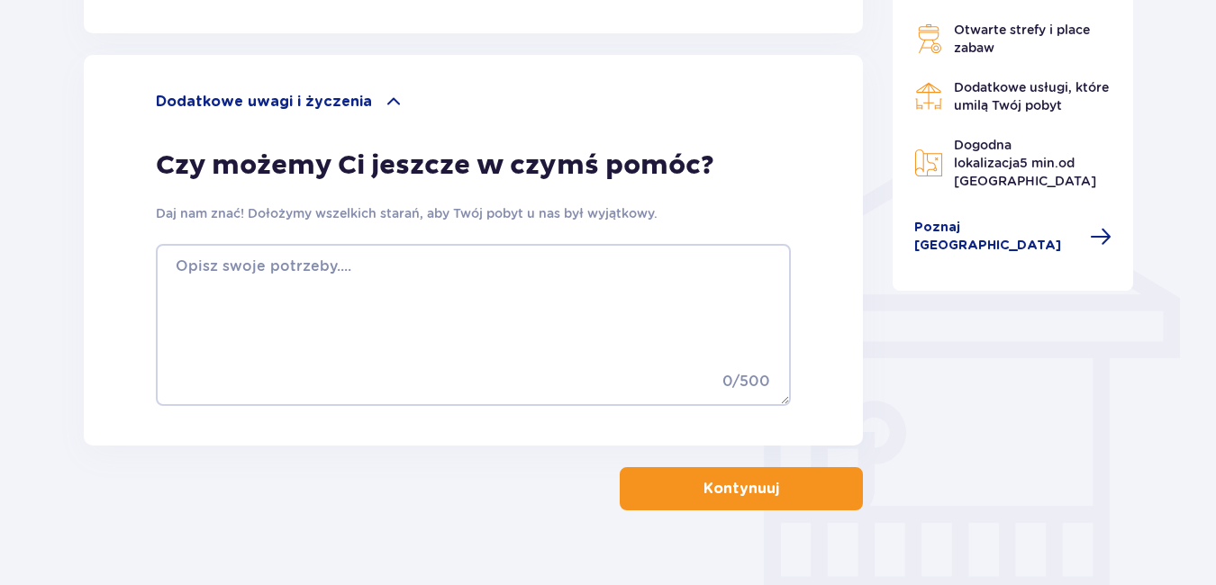
scroll to position [1316, 0]
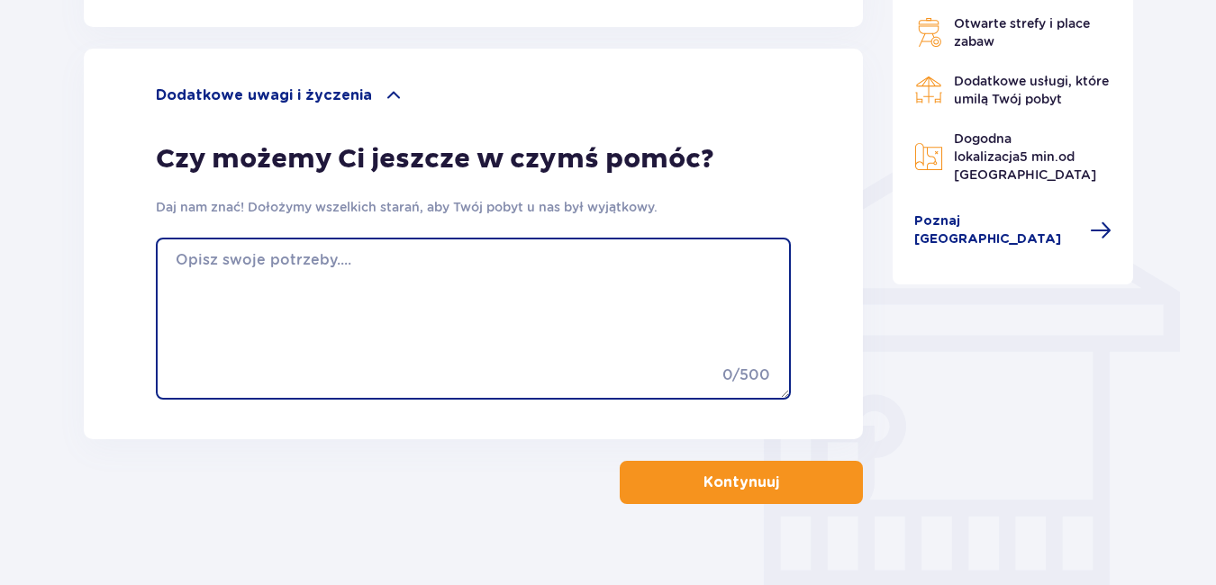
click at [258, 279] on textarea at bounding box center [473, 319] width 635 height 162
type textarea "Jeżeli zwolni się [DATE] domek z jacuzzi proszę o zmianę"
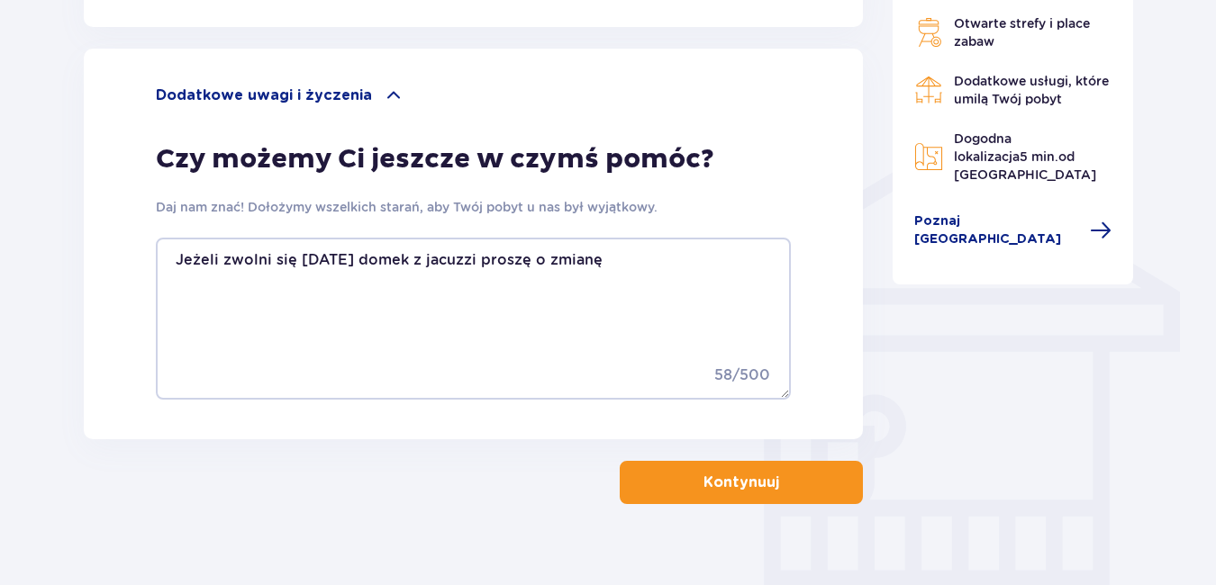
click at [738, 485] on p "Kontynuuj" at bounding box center [741, 483] width 76 height 20
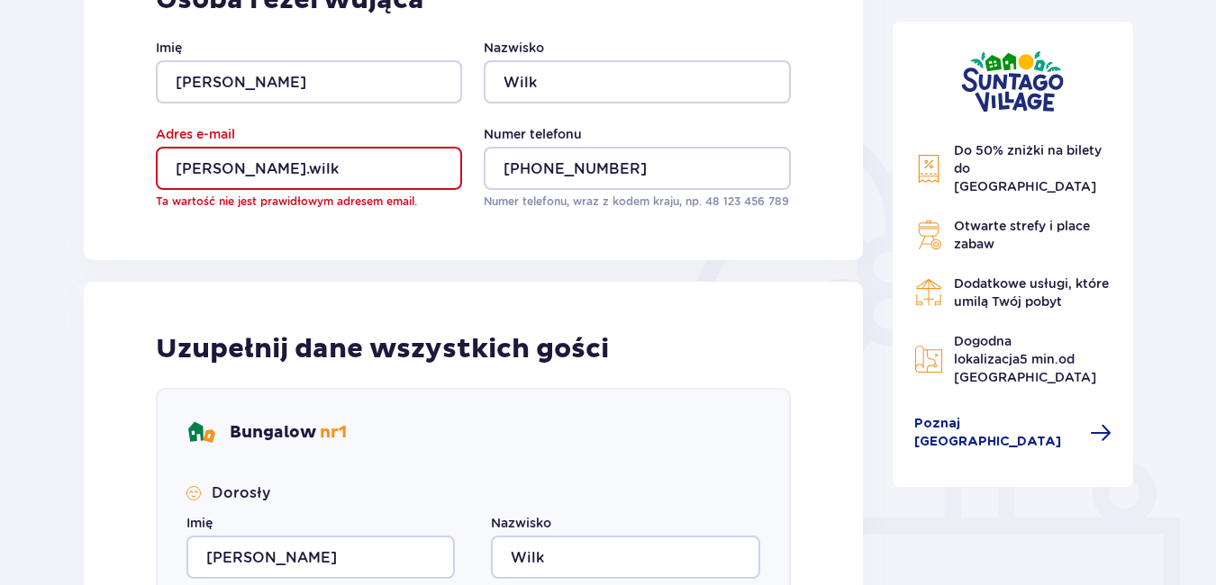
scroll to position [292, 0]
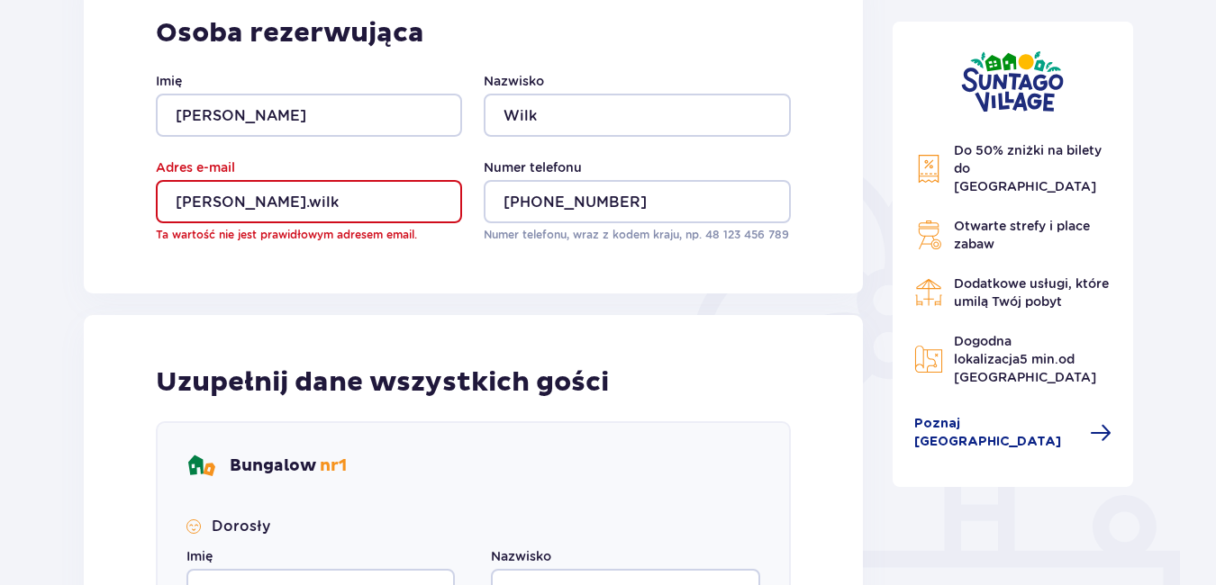
click at [290, 202] on input "[PERSON_NAME].wilk" at bounding box center [309, 201] width 306 height 43
click at [276, 199] on input "[PERSON_NAME].wilk" at bounding box center [309, 201] width 306 height 43
click at [333, 199] on input "[PERSON_NAME].wilk" at bounding box center [309, 201] width 306 height 43
type input "[PERSON_NAME][EMAIL_ADDRESS][DOMAIN_NAME]"
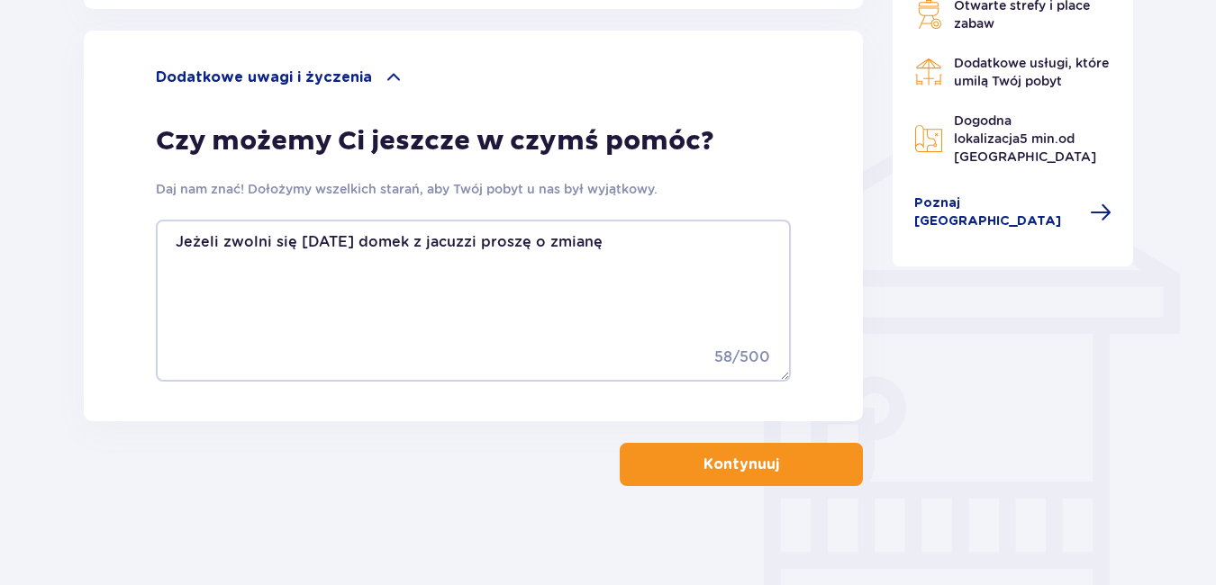
scroll to position [1343, 0]
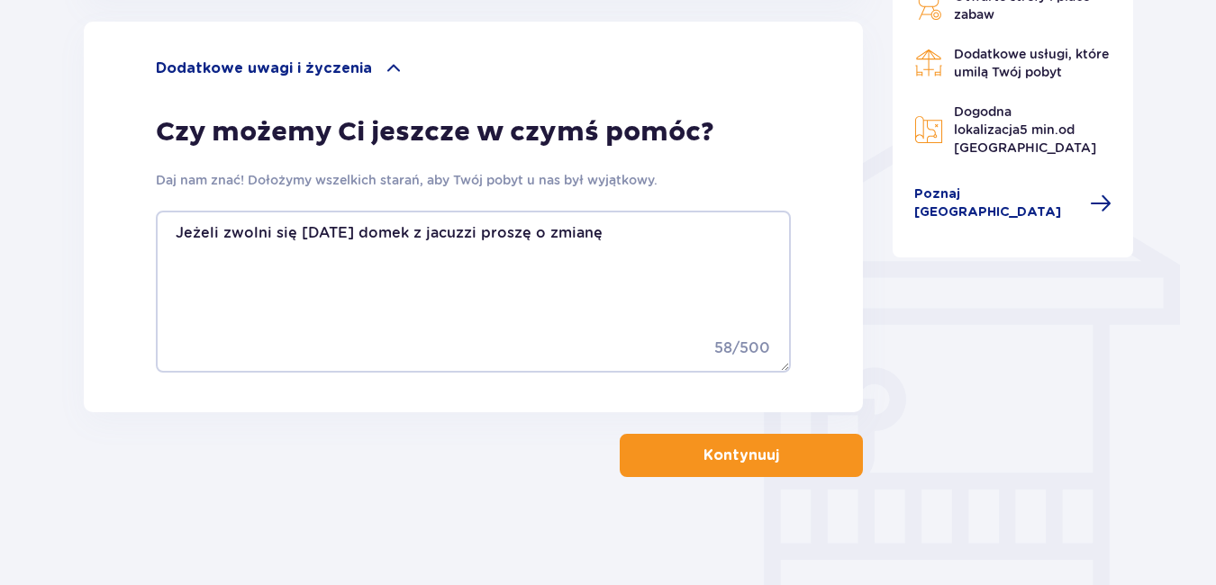
click at [759, 461] on p "Kontynuuj" at bounding box center [741, 456] width 76 height 20
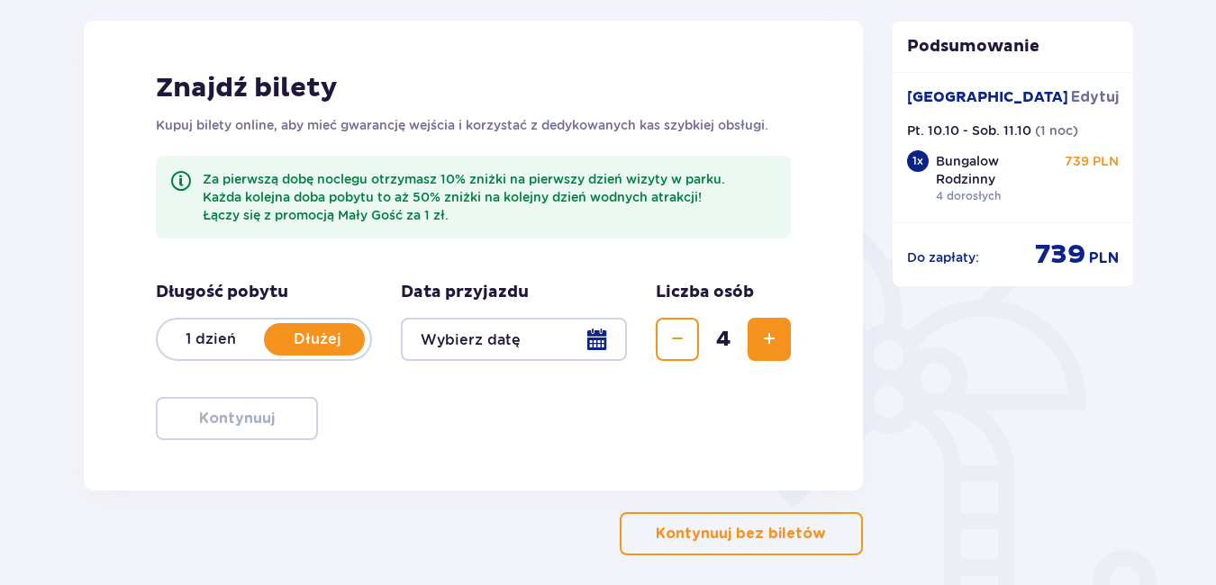
scroll to position [270, 0]
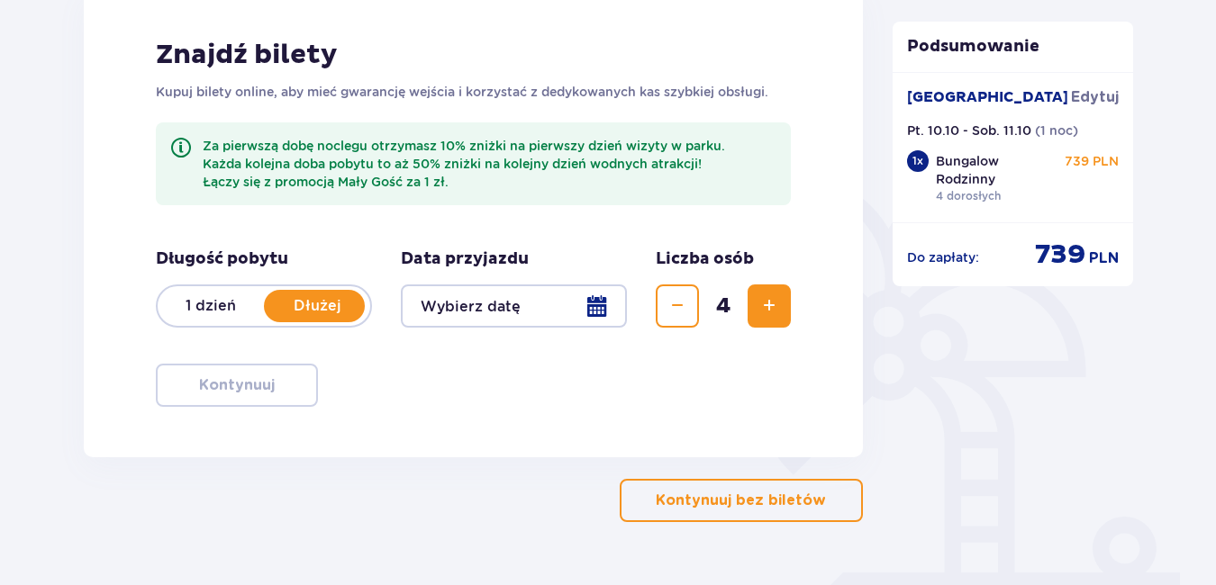
click at [714, 504] on p "Kontynuuj bez biletów" at bounding box center [741, 501] width 170 height 20
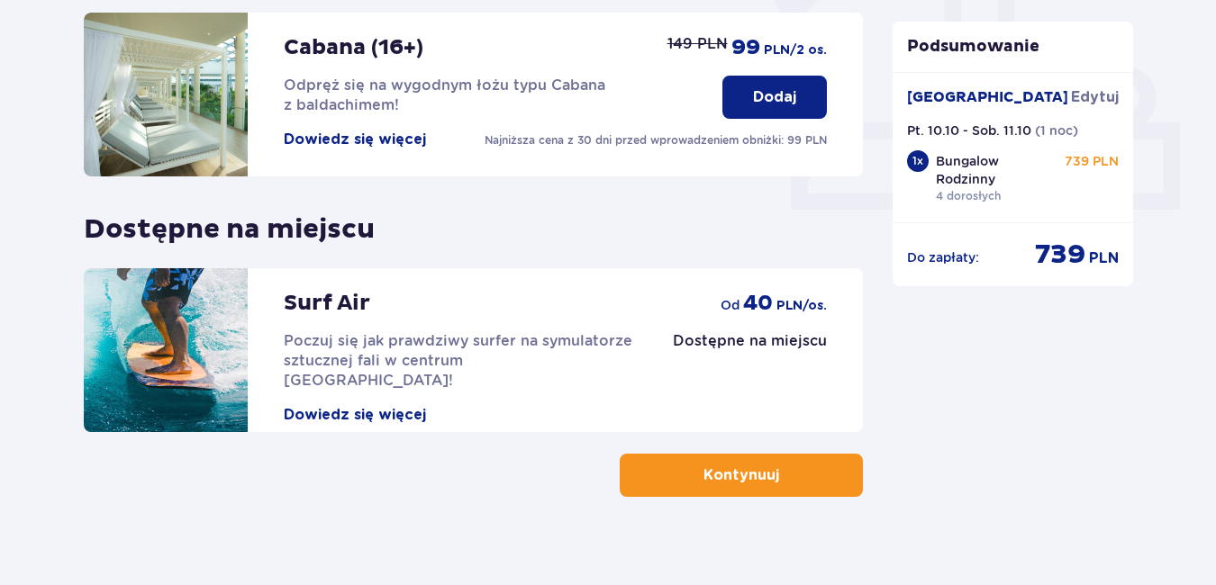
scroll to position [722, 0]
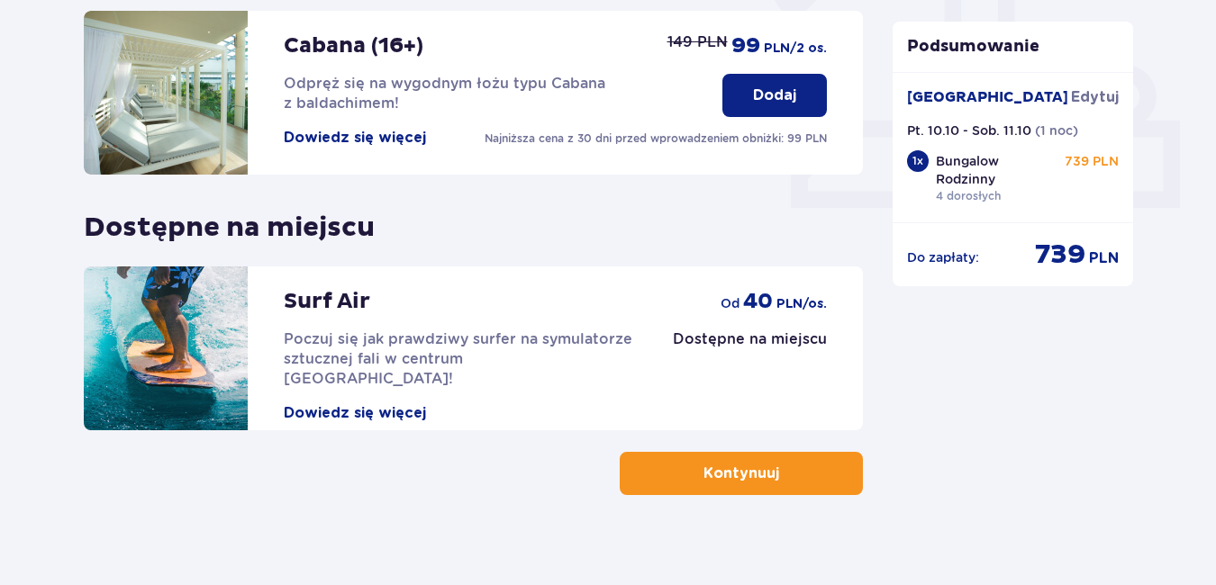
click at [753, 464] on p "Kontynuuj" at bounding box center [741, 474] width 76 height 20
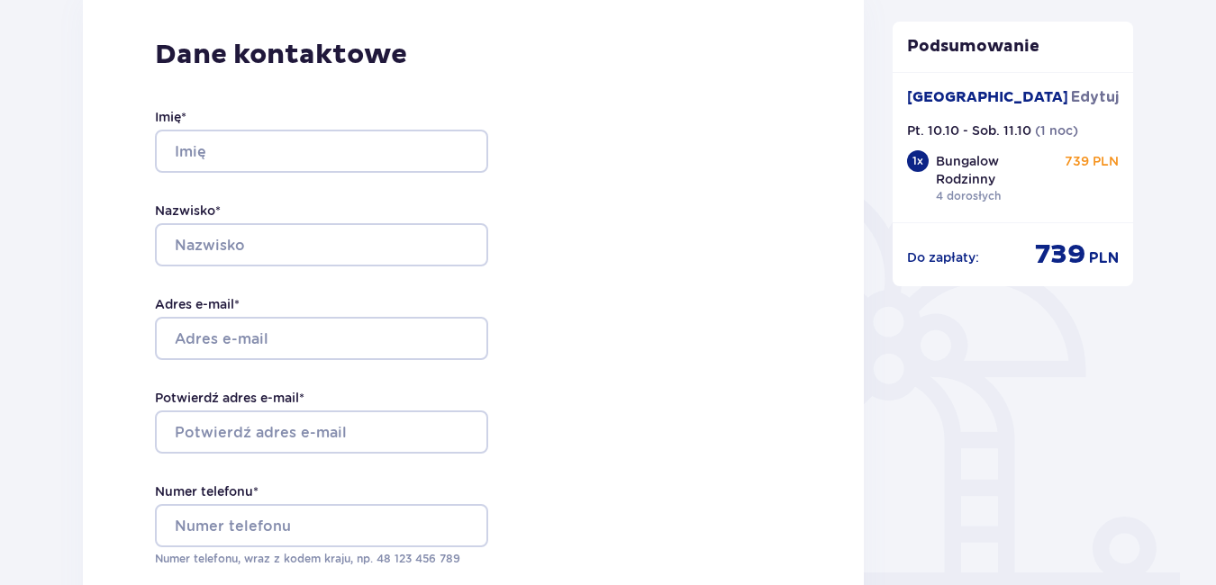
scroll to position [180, 0]
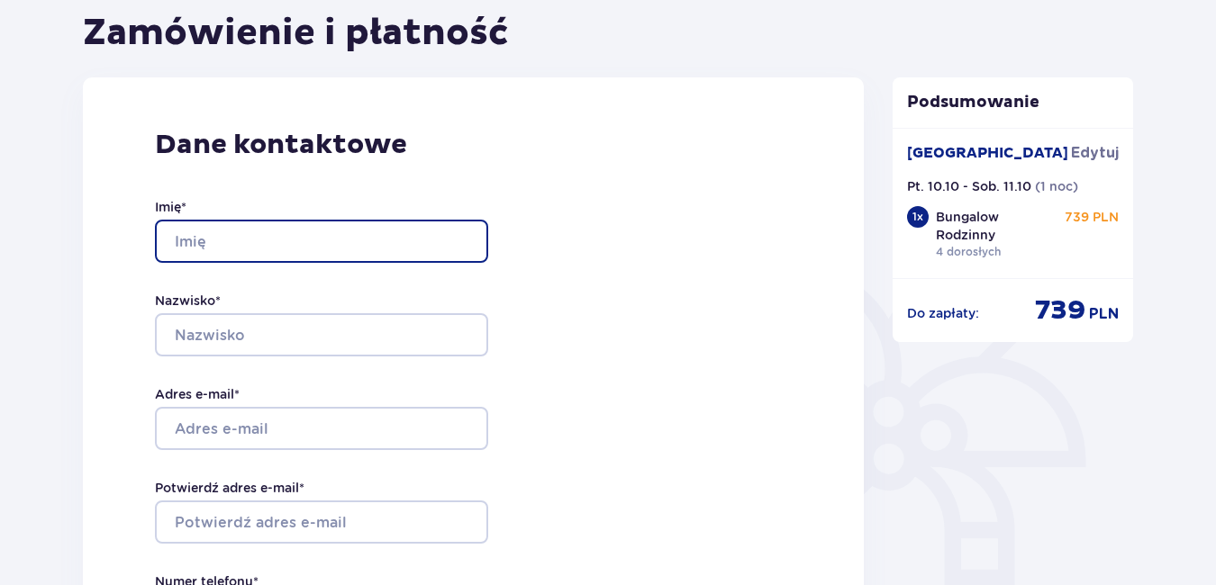
click at [189, 237] on input "Imię *" at bounding box center [321, 241] width 333 height 43
type input "[PERSON_NAME]"
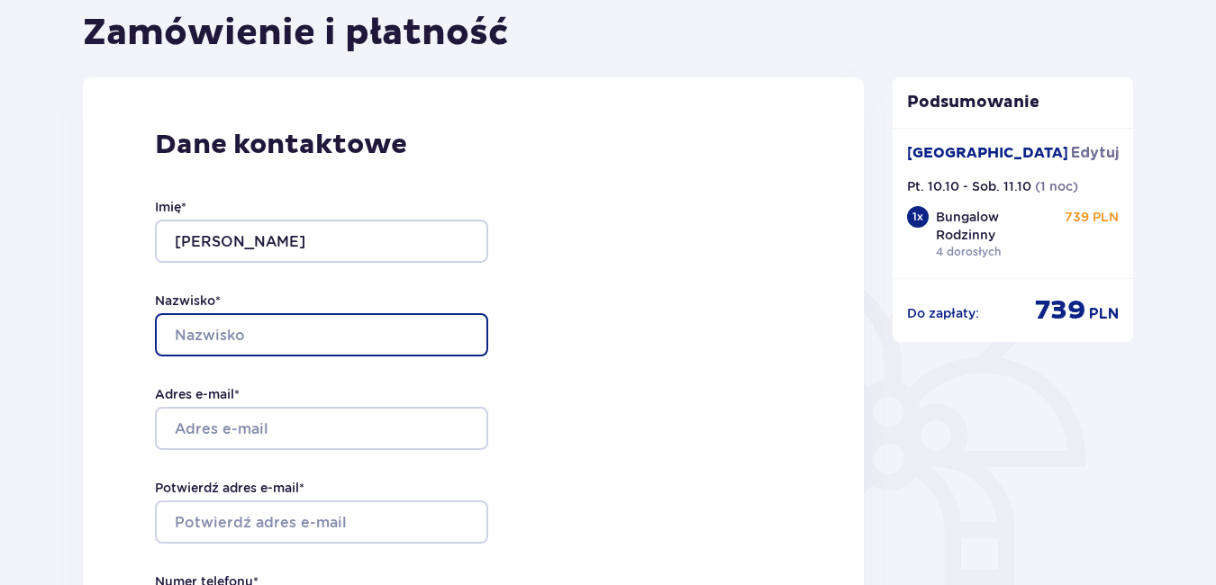
type input "Wilk"
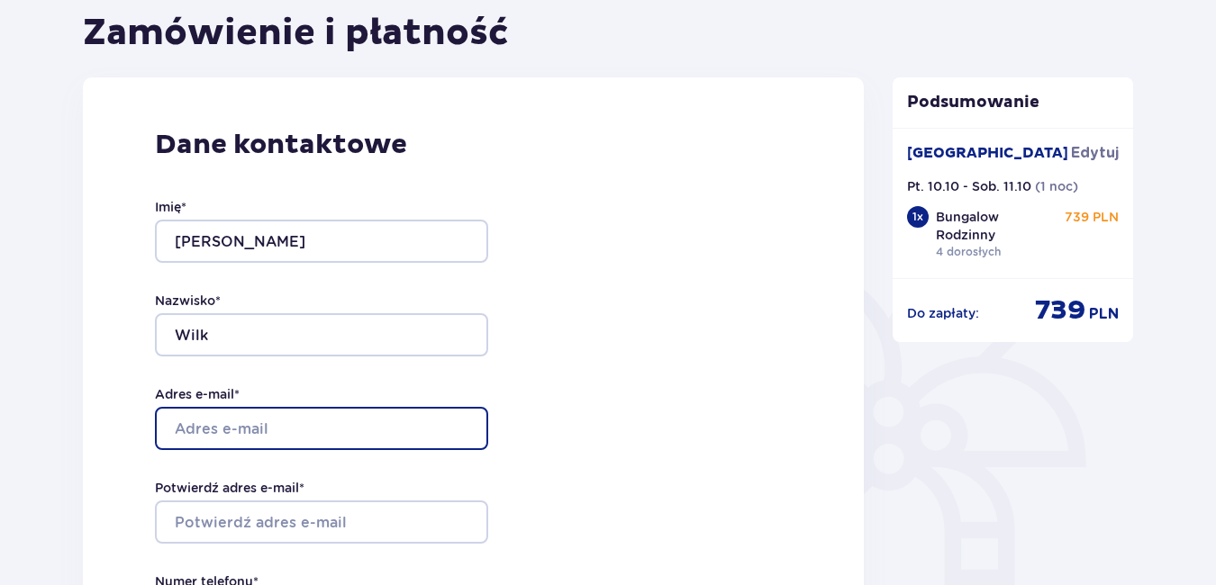
type input "[PERSON_NAME][EMAIL_ADDRESS][DOMAIN_NAME]"
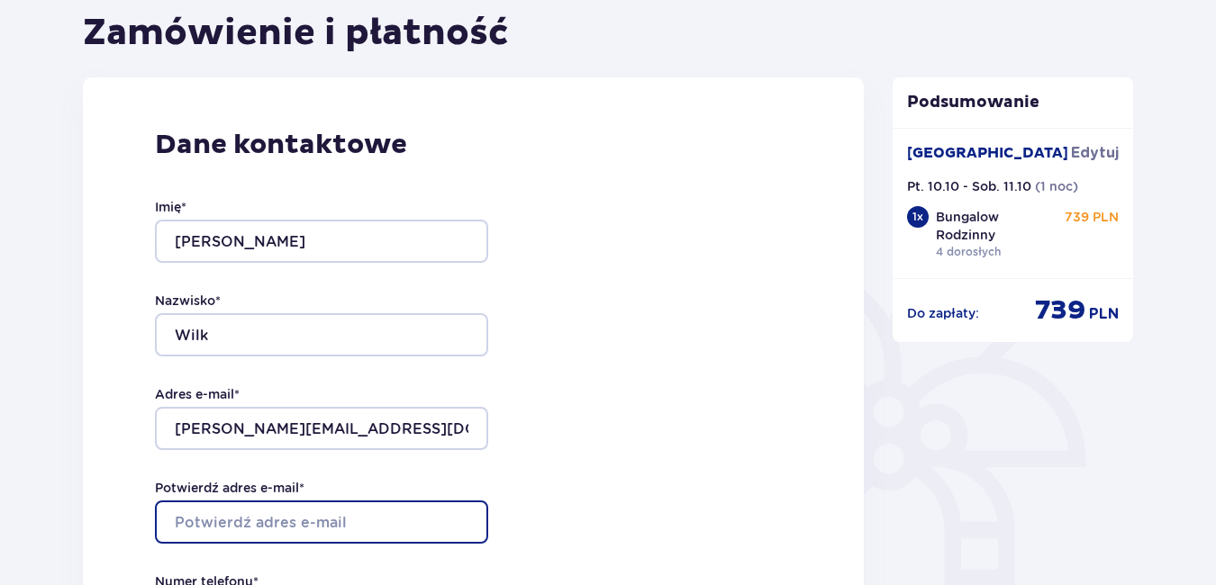
type input "[PERSON_NAME][EMAIL_ADDRESS][DOMAIN_NAME]"
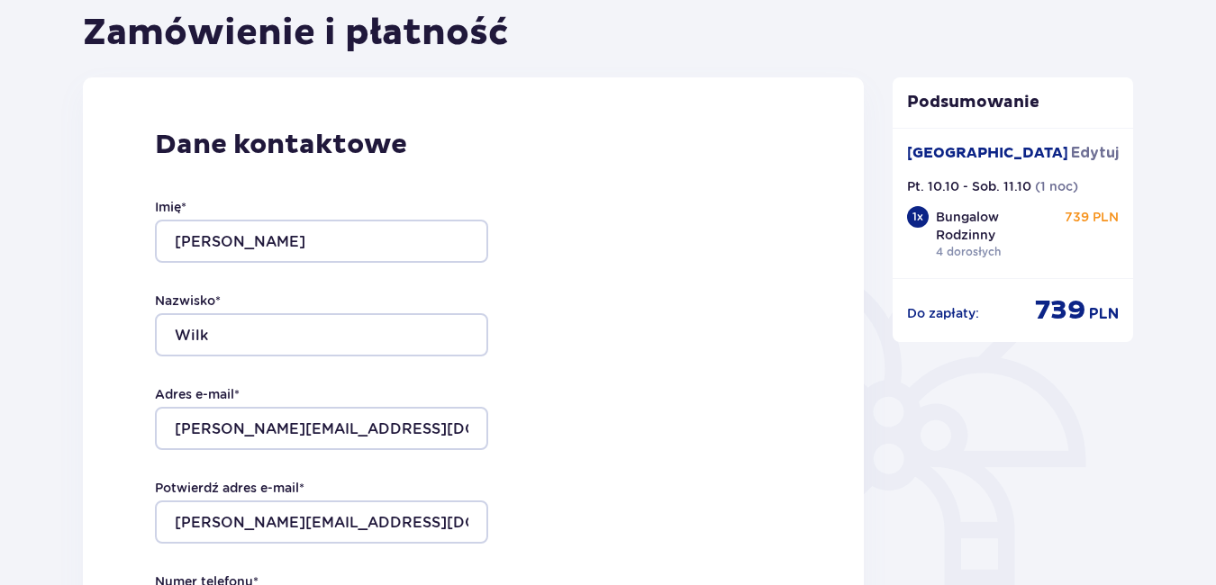
type input "516199970"
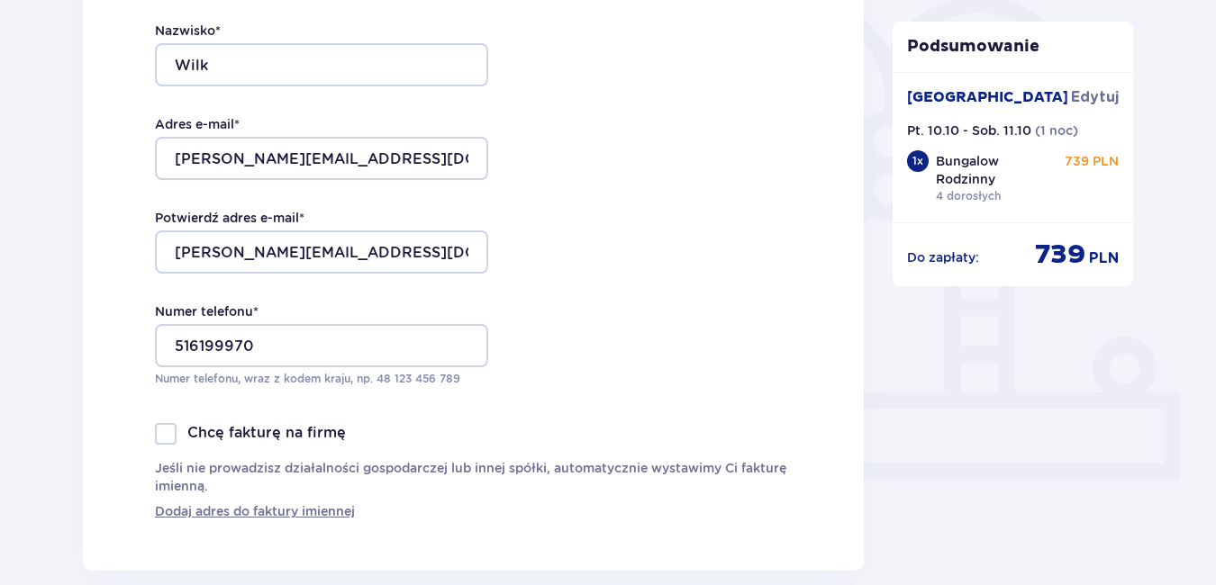
scroll to position [540, 0]
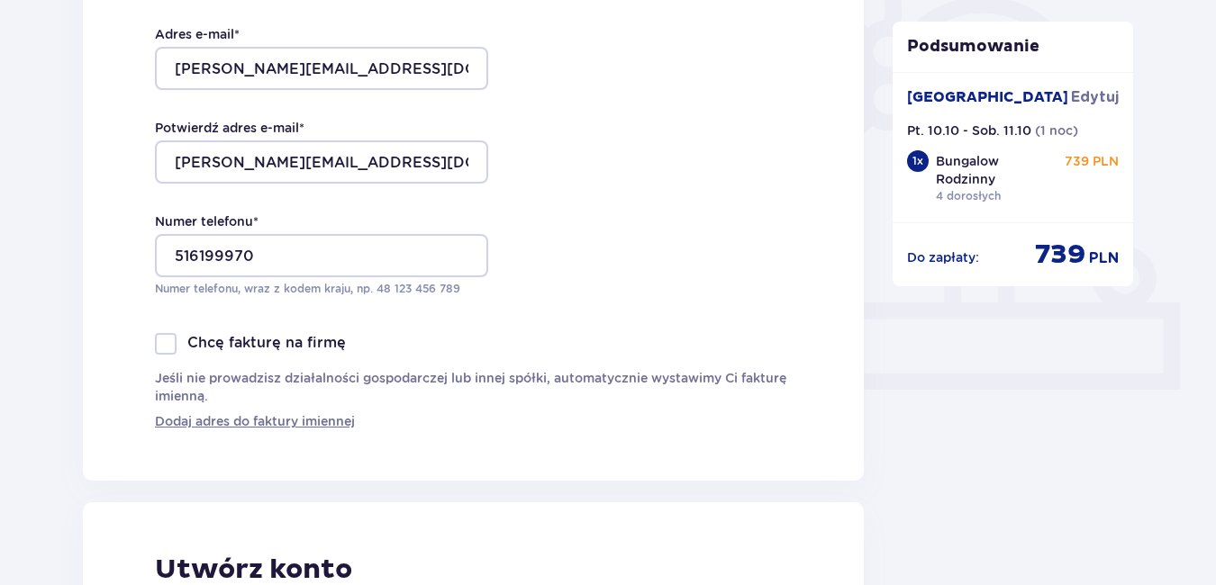
click at [161, 343] on div at bounding box center [166, 344] width 22 height 22
checkbox input "true"
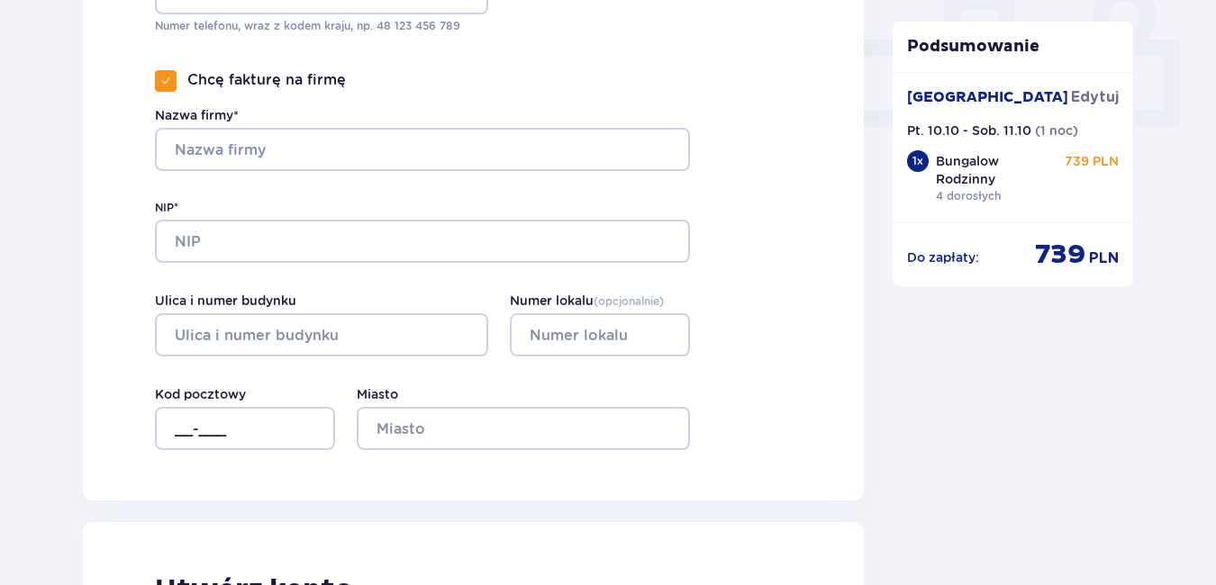
scroll to position [810, 0]
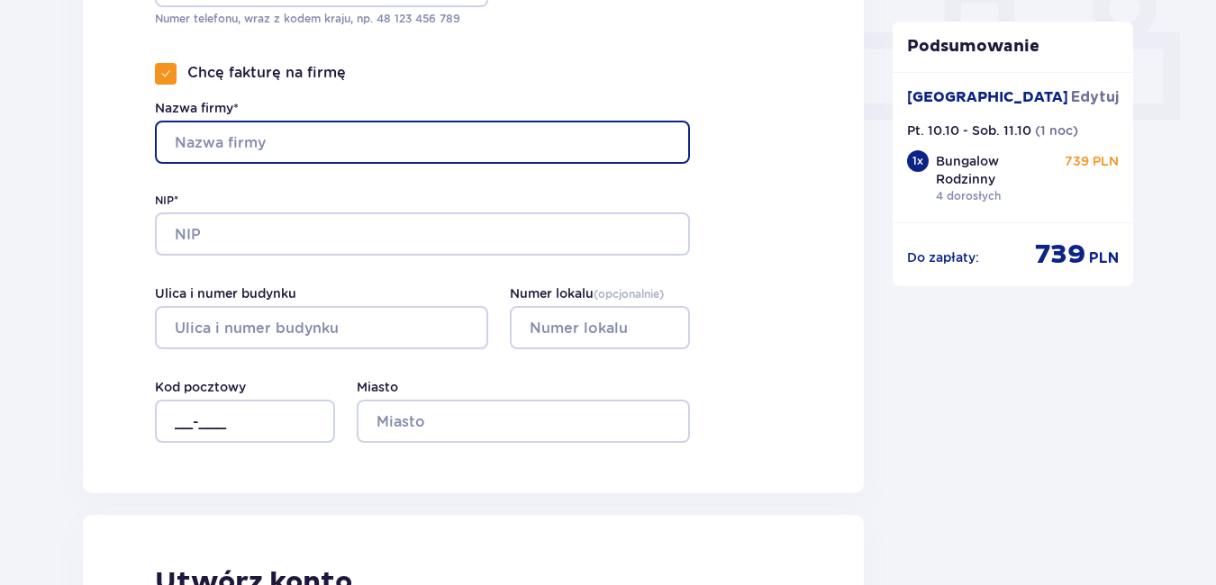
click at [196, 140] on input "Nazwa firmy*" at bounding box center [422, 142] width 535 height 43
type input "Trans Consultimg"
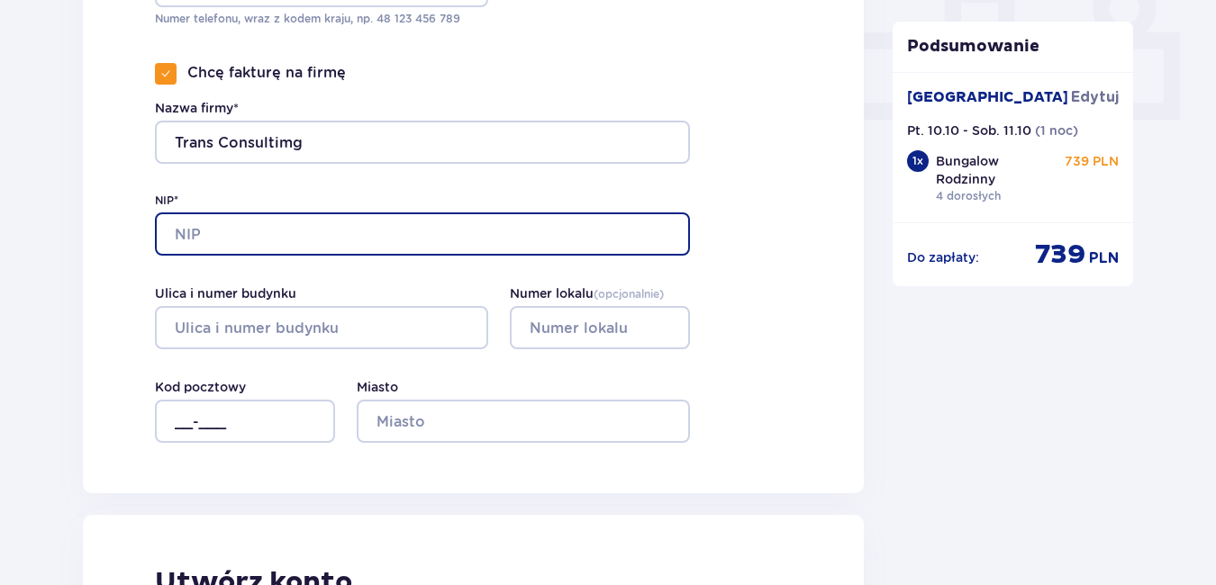
click at [200, 239] on input "NIP*" at bounding box center [422, 234] width 535 height 43
type input "838 188 67 59"
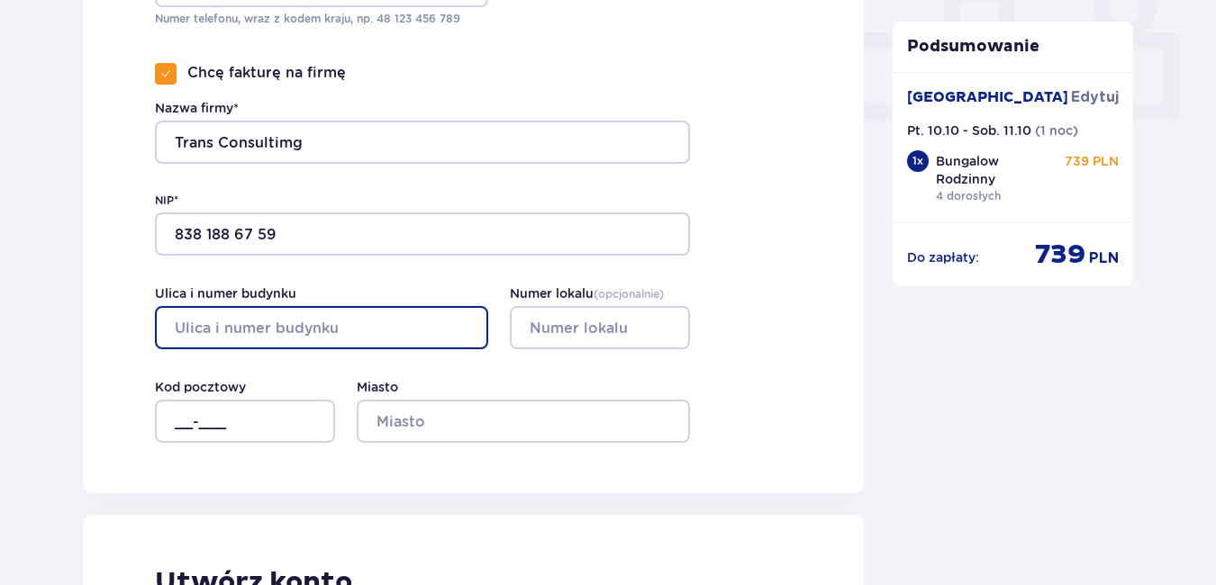
click at [260, 322] on input "Ulica i numer budynku" at bounding box center [321, 327] width 333 height 43
type input "[STREET_ADDRESS]"
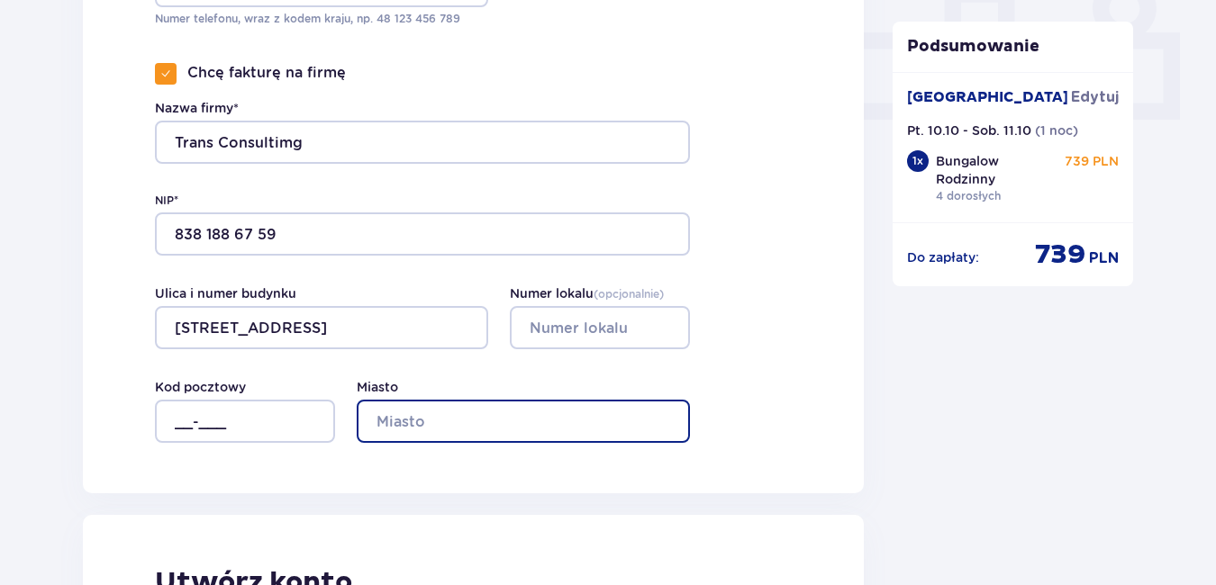
type input "Żyrardów"
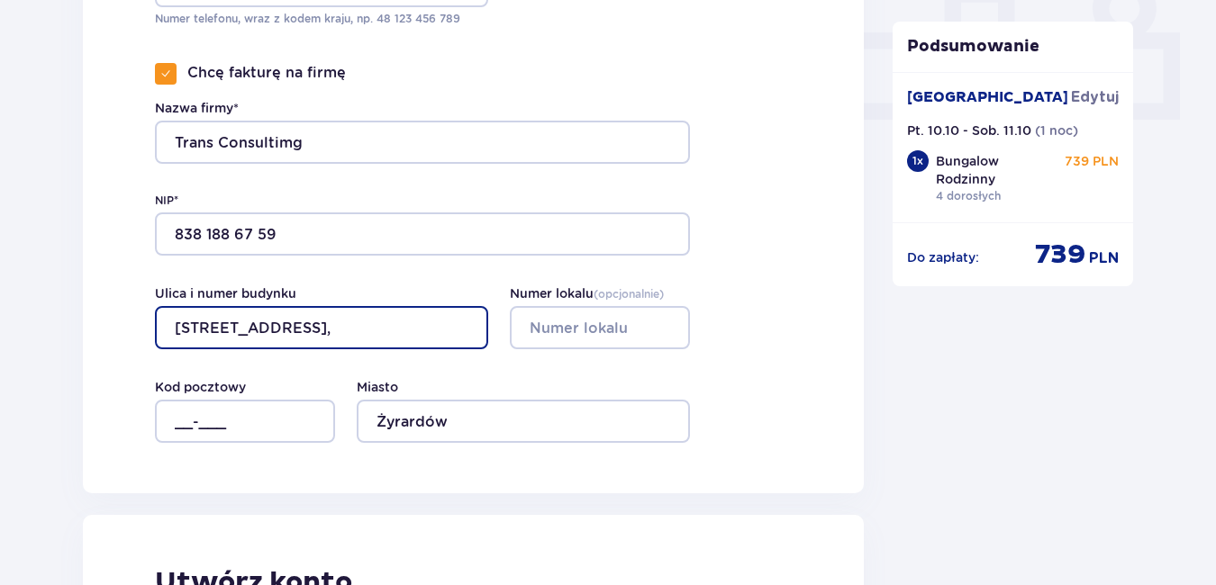
type input "[STREET_ADDRESS],"
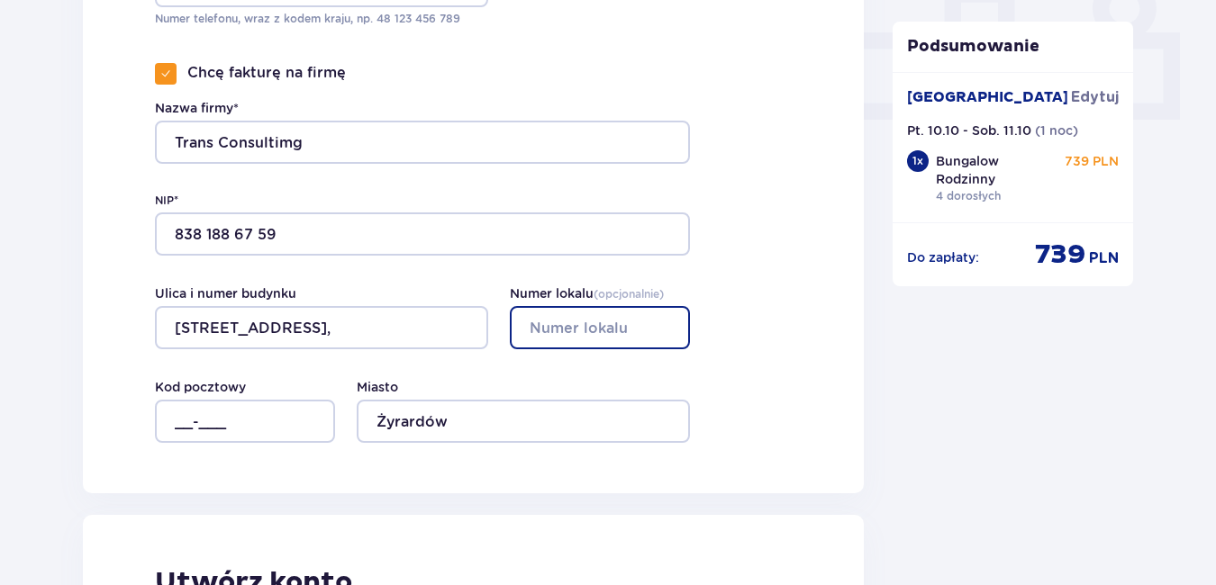
click at [547, 327] on input "Numer lokalu ( opcjonalnie )" at bounding box center [600, 327] width 180 height 43
type input "12A"
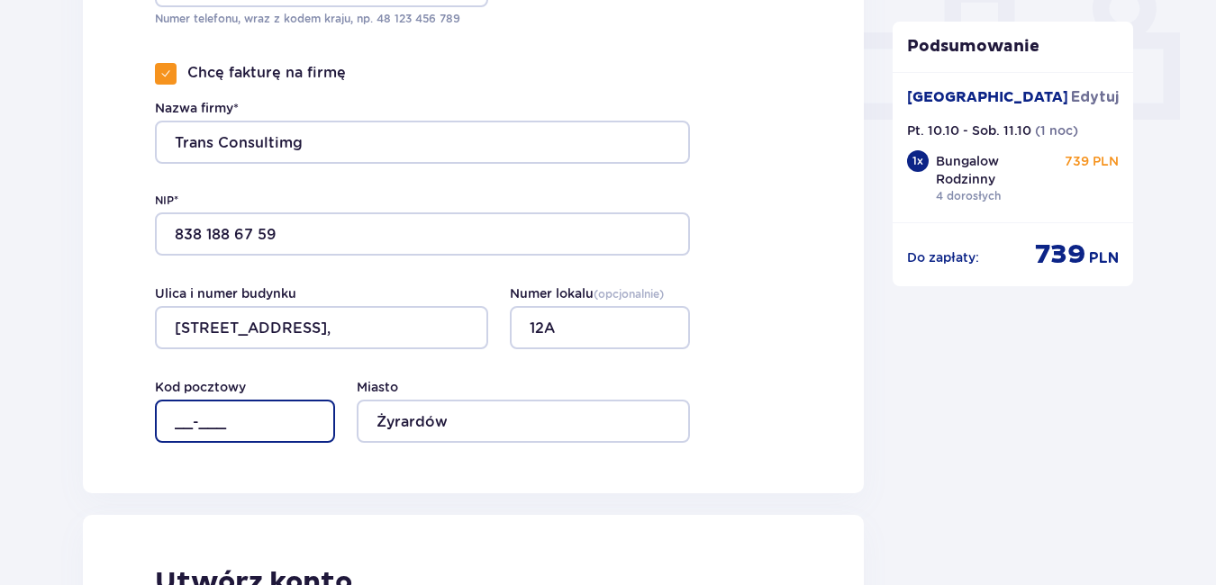
click at [217, 412] on input "__-___" at bounding box center [245, 421] width 180 height 43
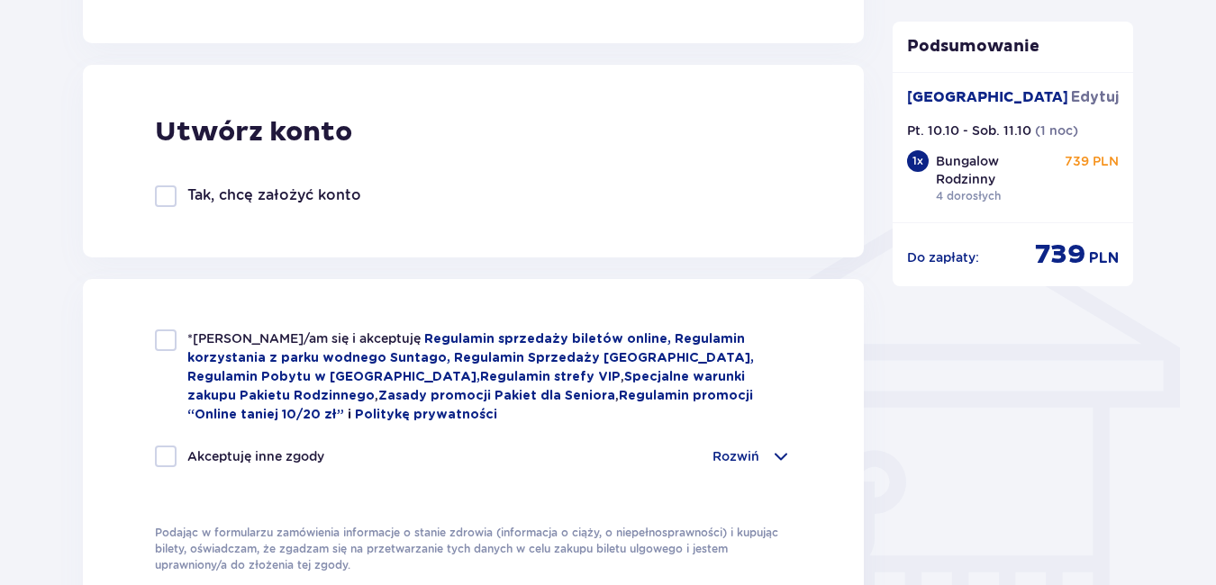
scroll to position [1351, 0]
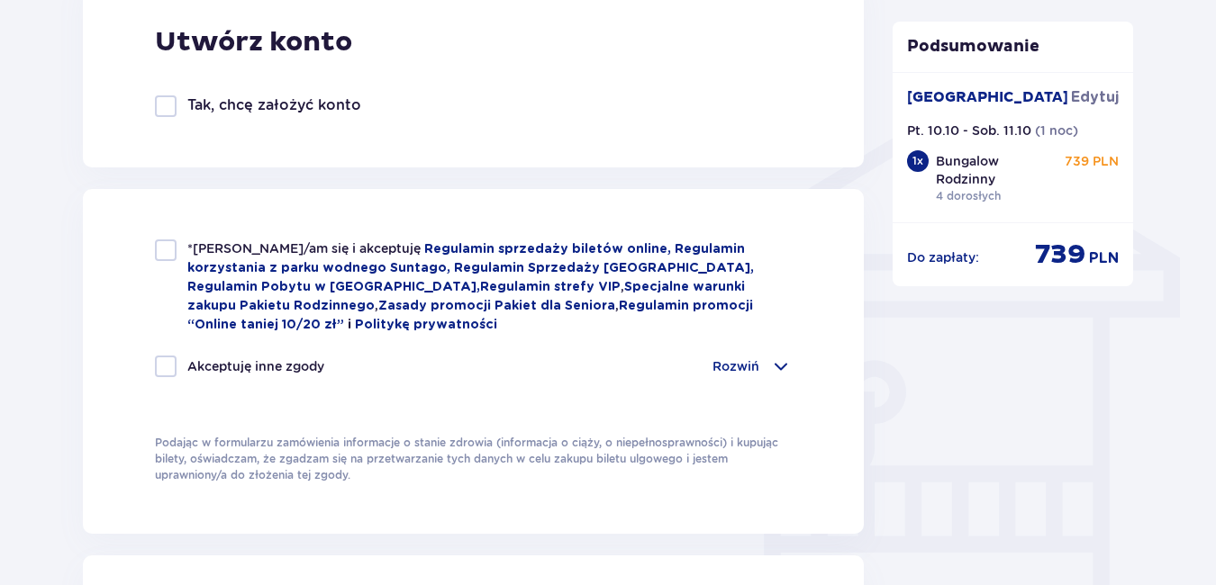
type input "96-300"
click at [170, 241] on div at bounding box center [166, 251] width 22 height 22
checkbox input "true"
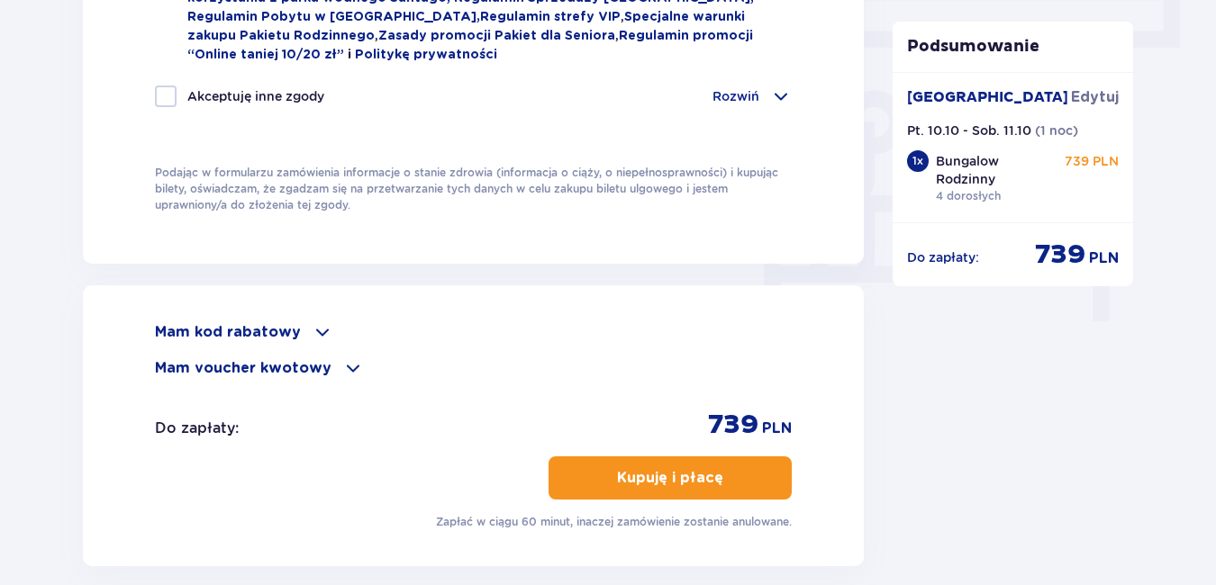
scroll to position [1711, 0]
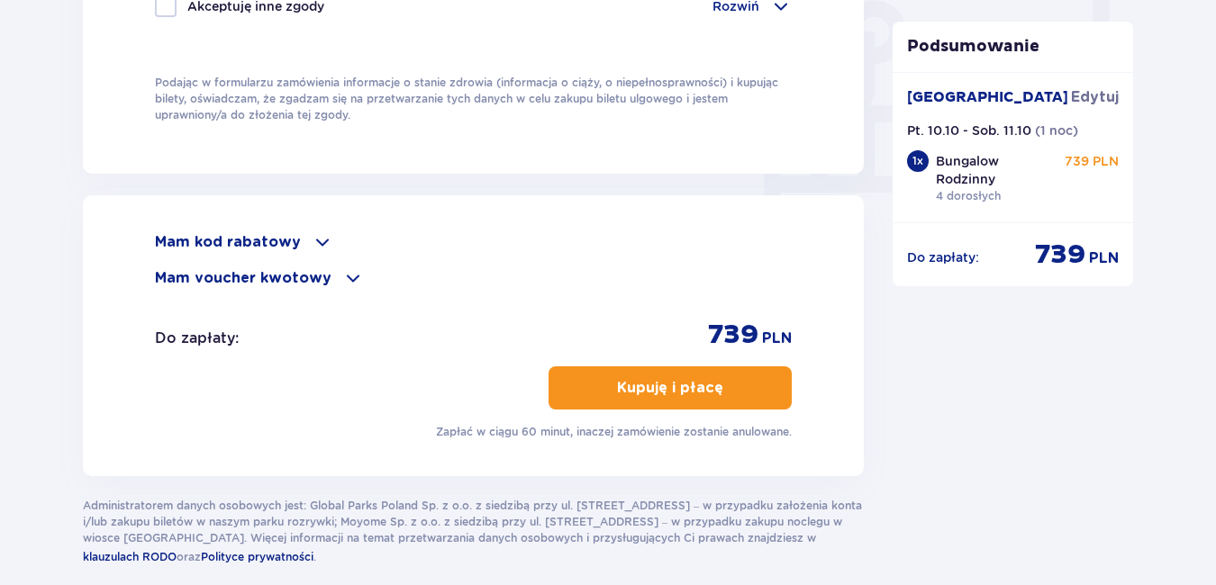
click at [693, 384] on p "Kupuję i płacę" at bounding box center [670, 388] width 106 height 20
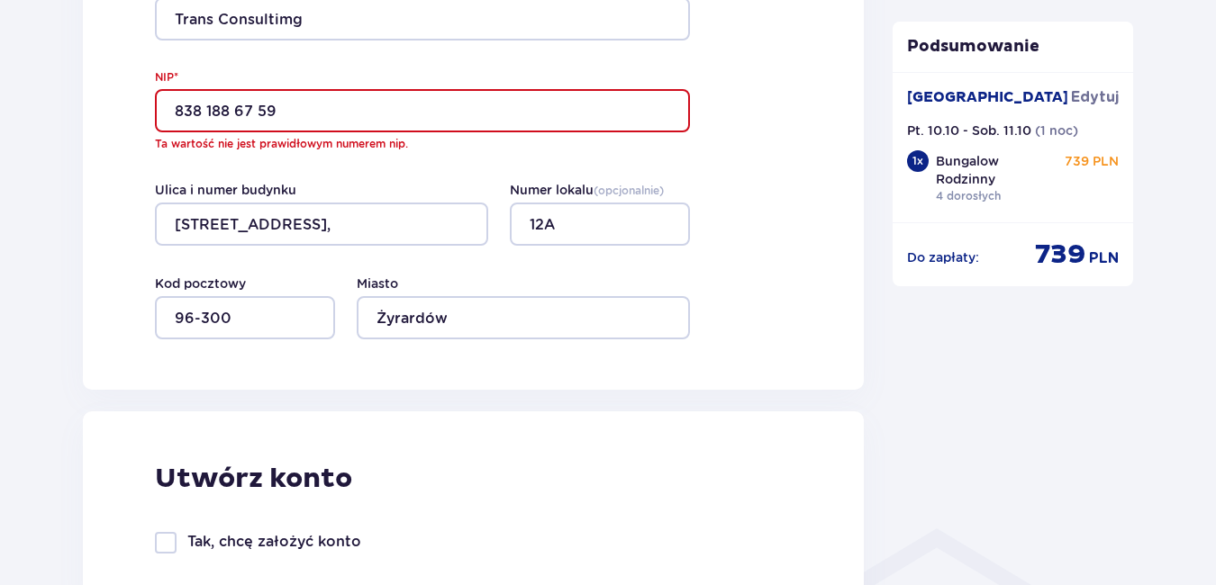
scroll to position [933, 0]
click at [304, 104] on input "838 188 67 59" at bounding box center [422, 111] width 535 height 43
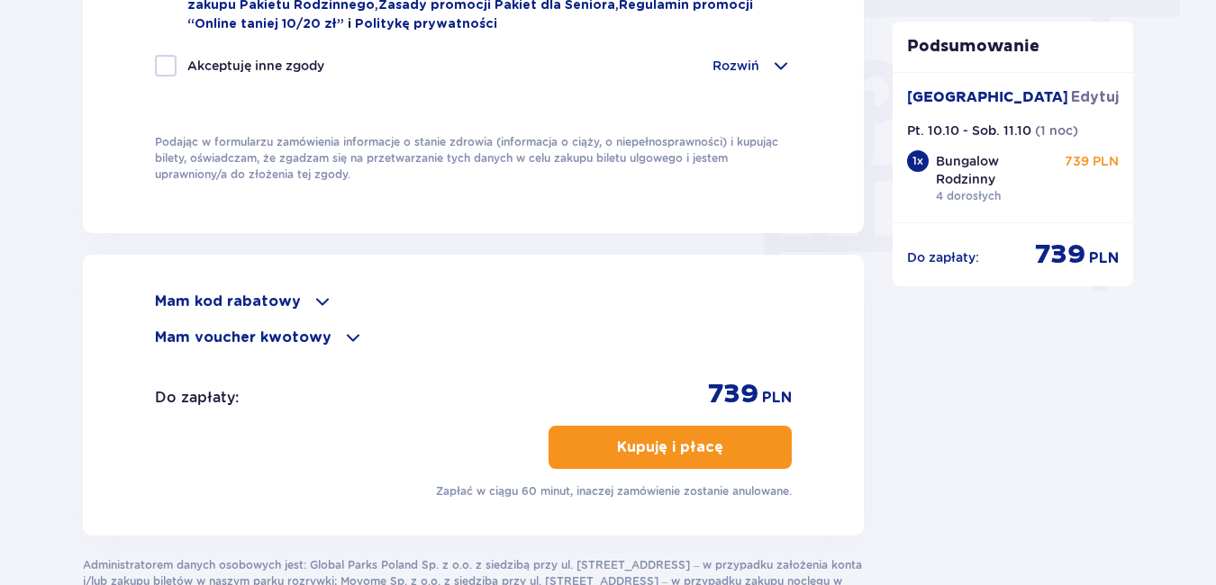
scroll to position [1653, 0]
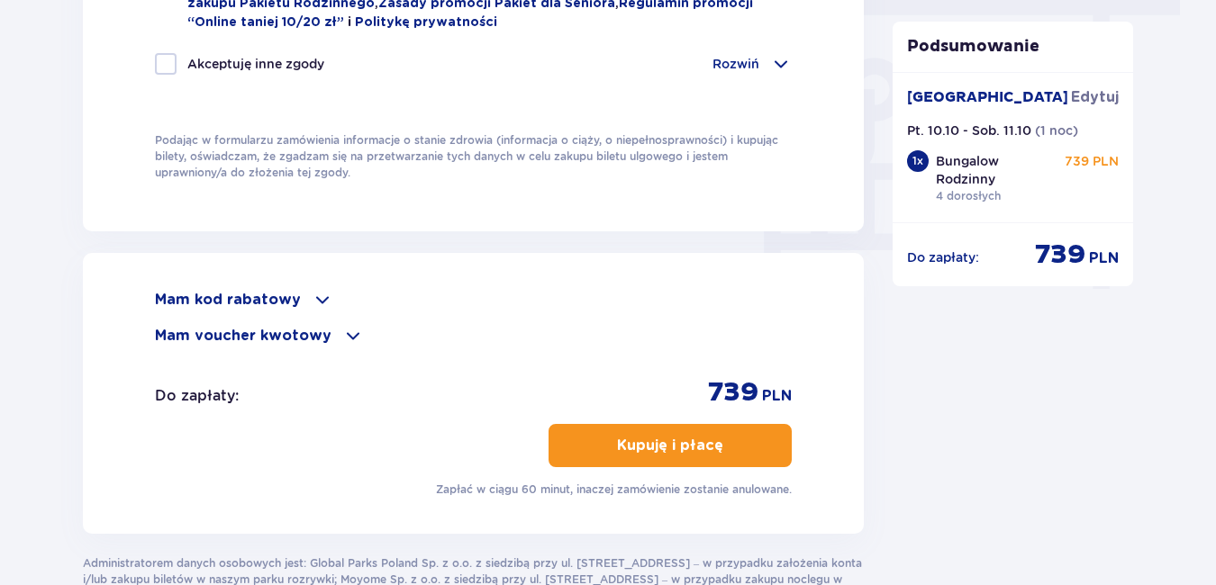
type input "8381886759"
click at [661, 445] on p "Kupuję i płacę" at bounding box center [670, 446] width 106 height 20
